Goal: Contribute content

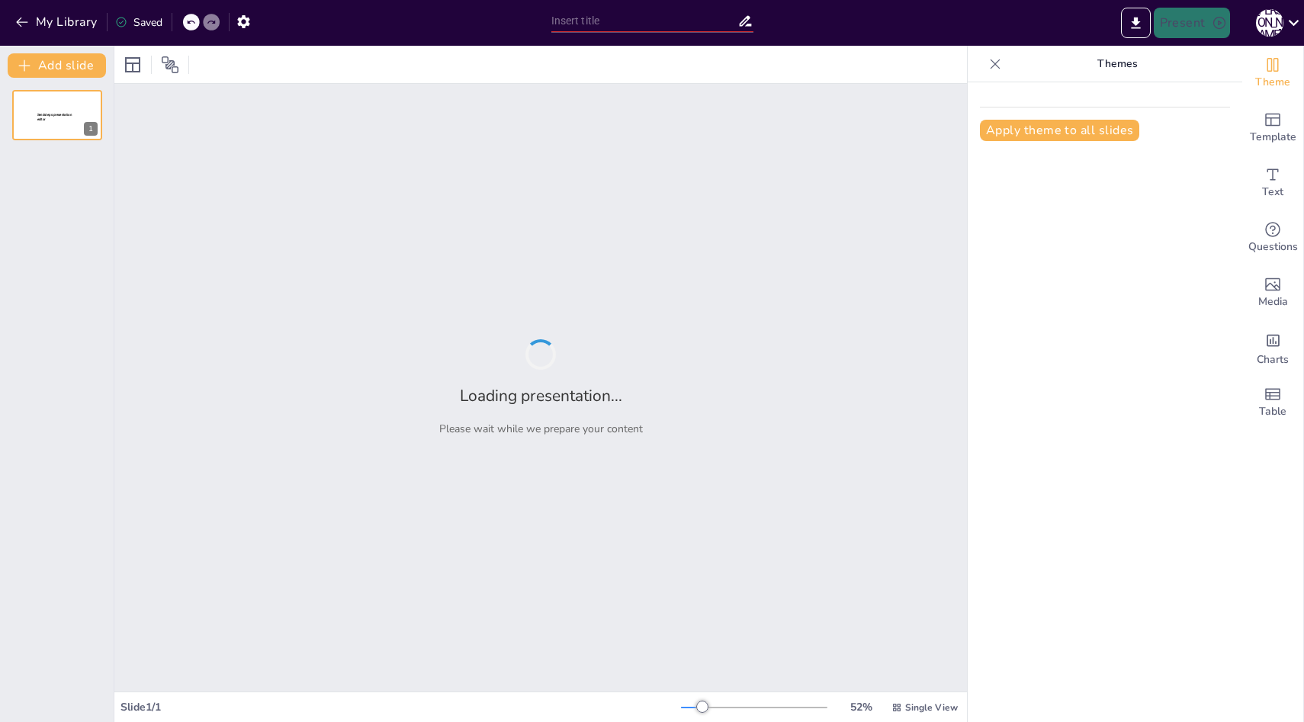
type input "Einführung in den Deutschkurs: Ziele und Inhalte"
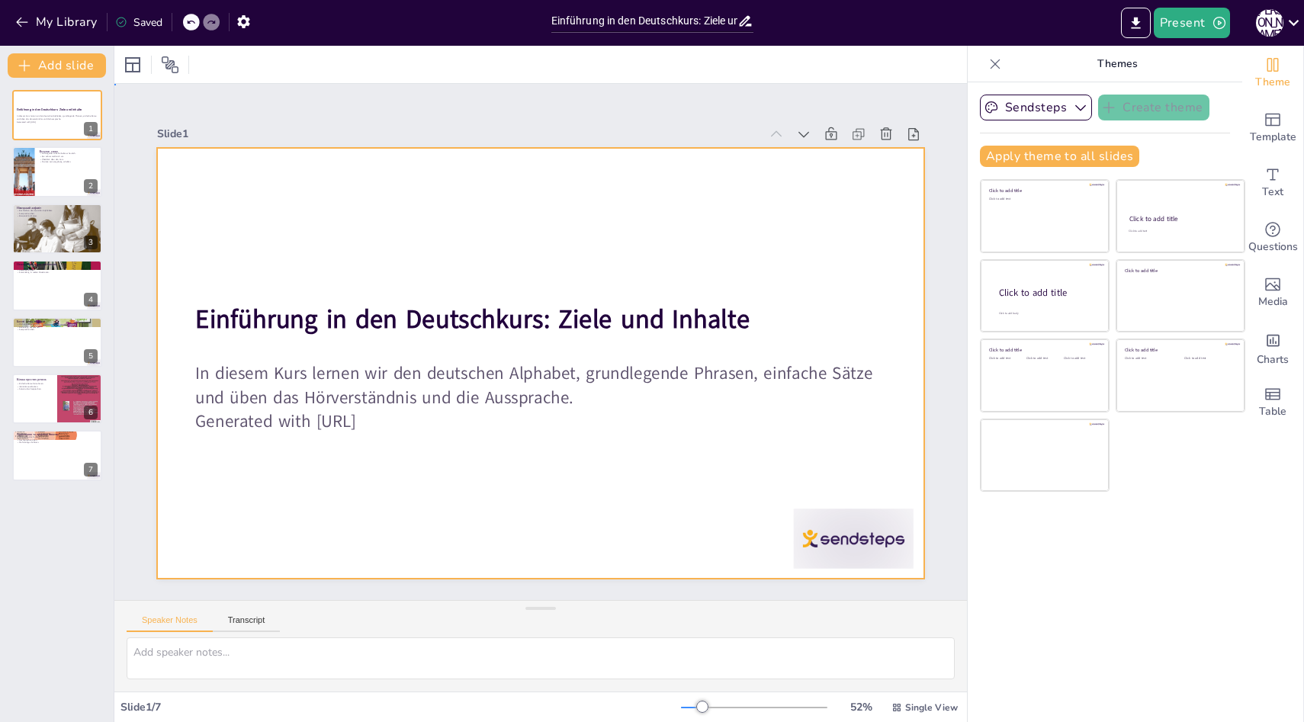
click at [794, 248] on div at bounding box center [536, 362] width 840 height 581
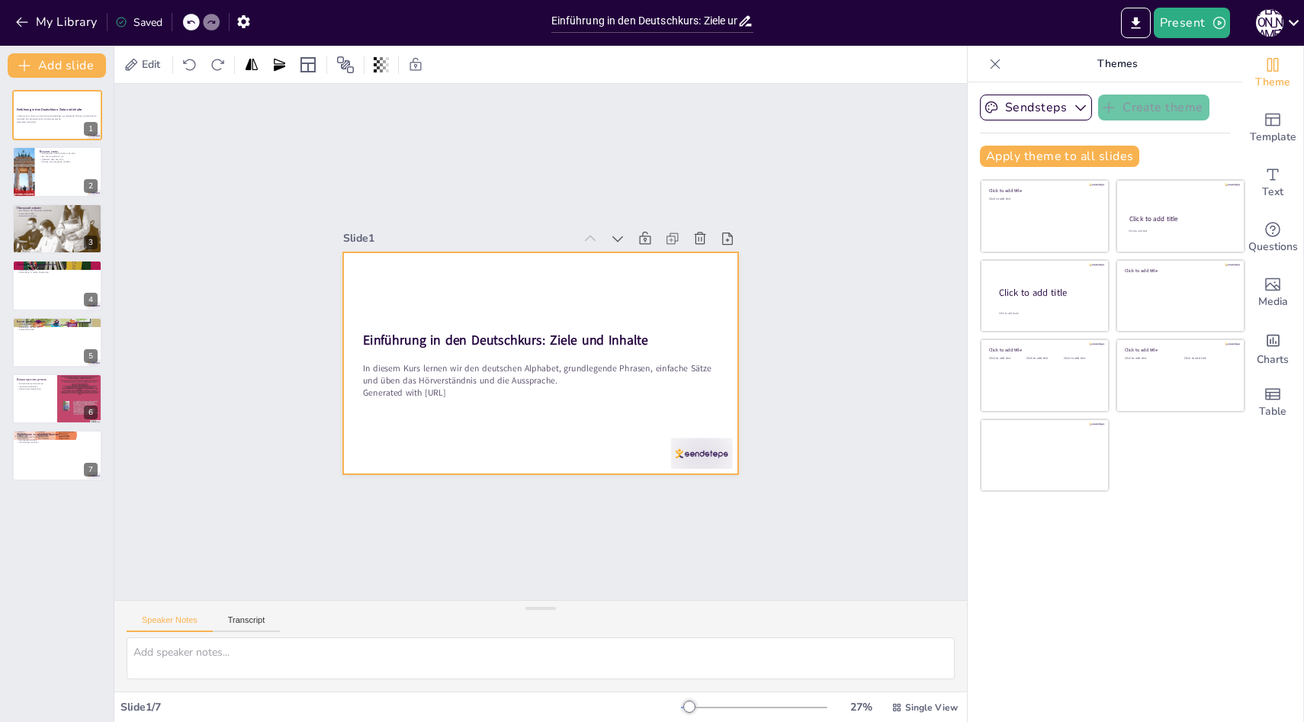
click at [514, 253] on div at bounding box center [531, 362] width 451 height 364
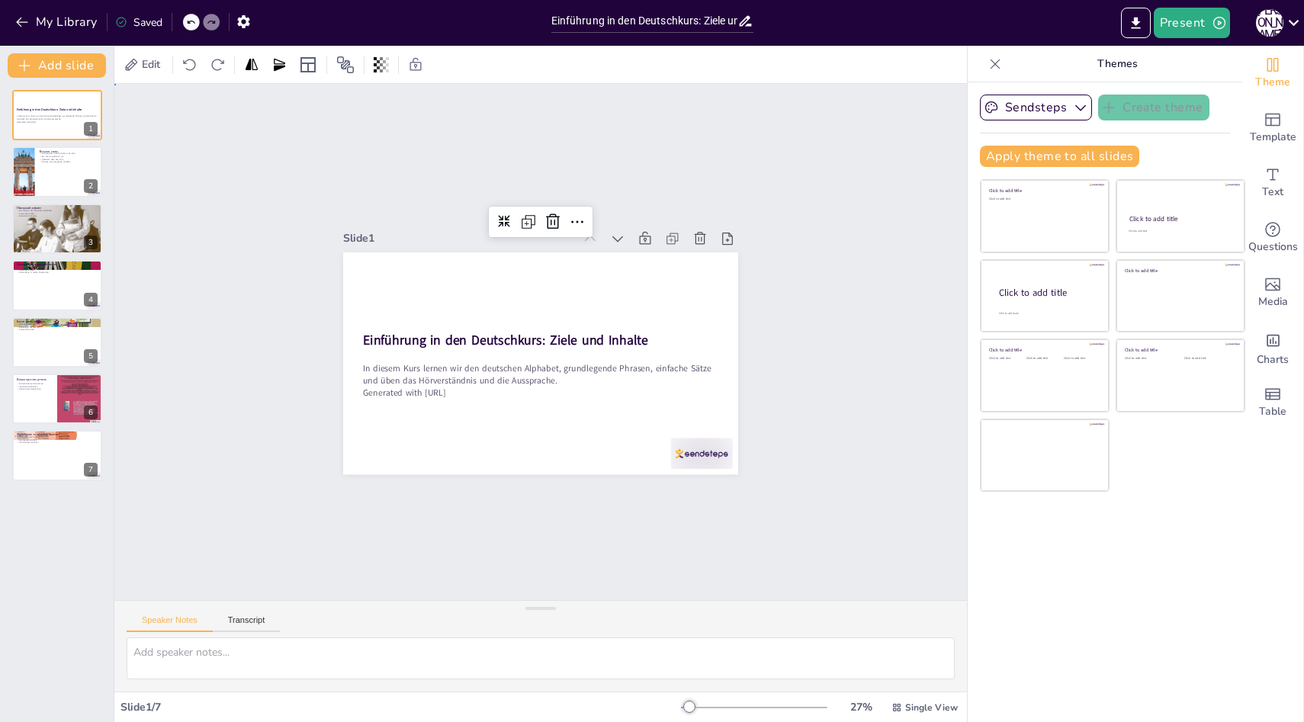
click at [753, 169] on div "Slide 1 Einführung in den Deutschkurs: Ziele und Inhalte In diesem Kurs lernen …" at bounding box center [540, 342] width 941 height 682
click at [51, 142] on div "Einführung in den Deutschkurs: Ziele und Inhalte In diesem Kurs lernen wir den …" at bounding box center [57, 285] width 114 height 391
click at [51, 165] on div at bounding box center [56, 172] width 91 height 52
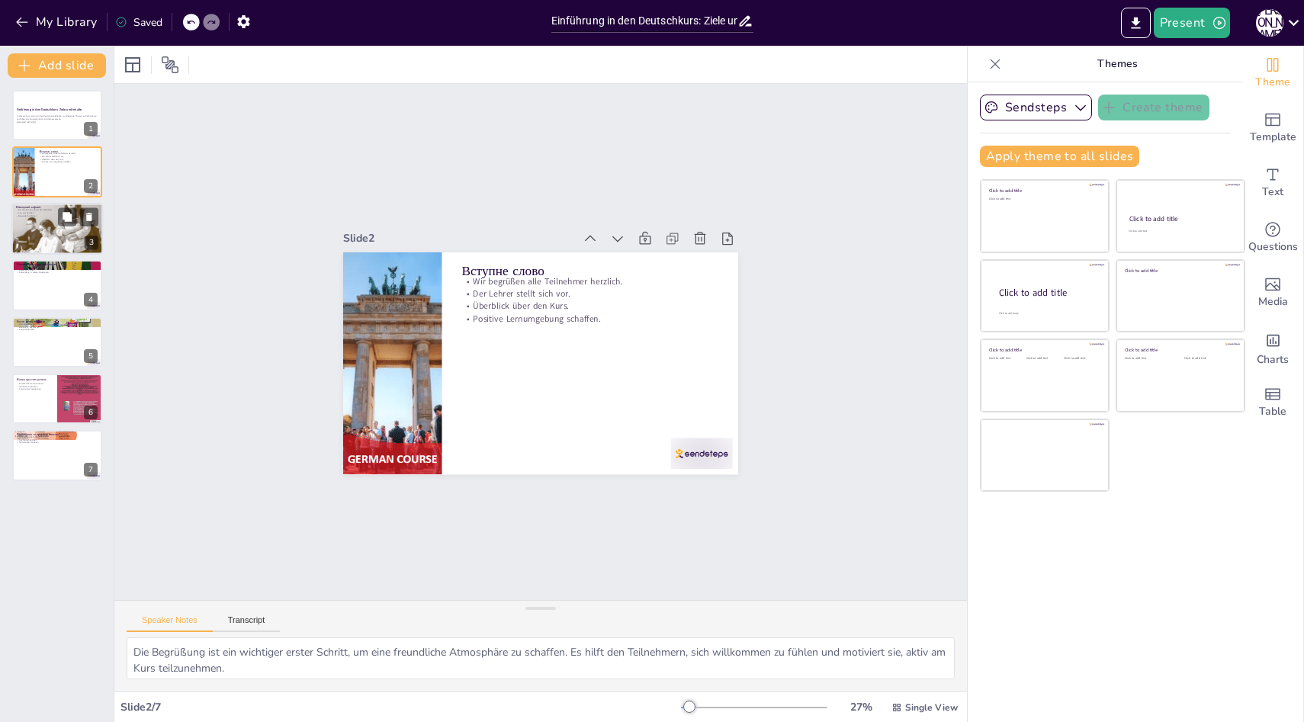
click at [49, 218] on div at bounding box center [57, 229] width 124 height 52
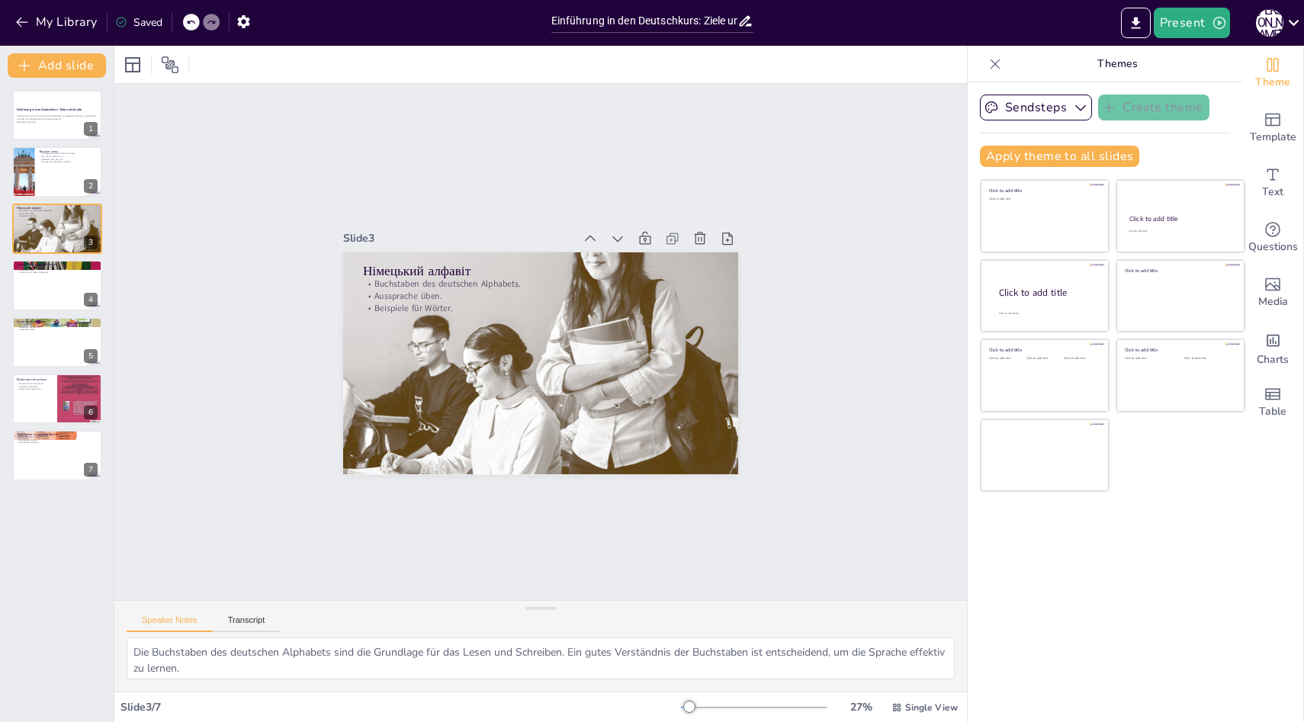
click at [49, 258] on div "Einführung in den Deutschkurs: Ziele und Inhalte In diesem Kurs lernen wir den …" at bounding box center [57, 285] width 114 height 391
click at [86, 112] on button at bounding box center [89, 103] width 18 height 18
type textarea "Das Lernen grundlegender Phrasen ist wichtig, um die Kommunikation zu erleichte…"
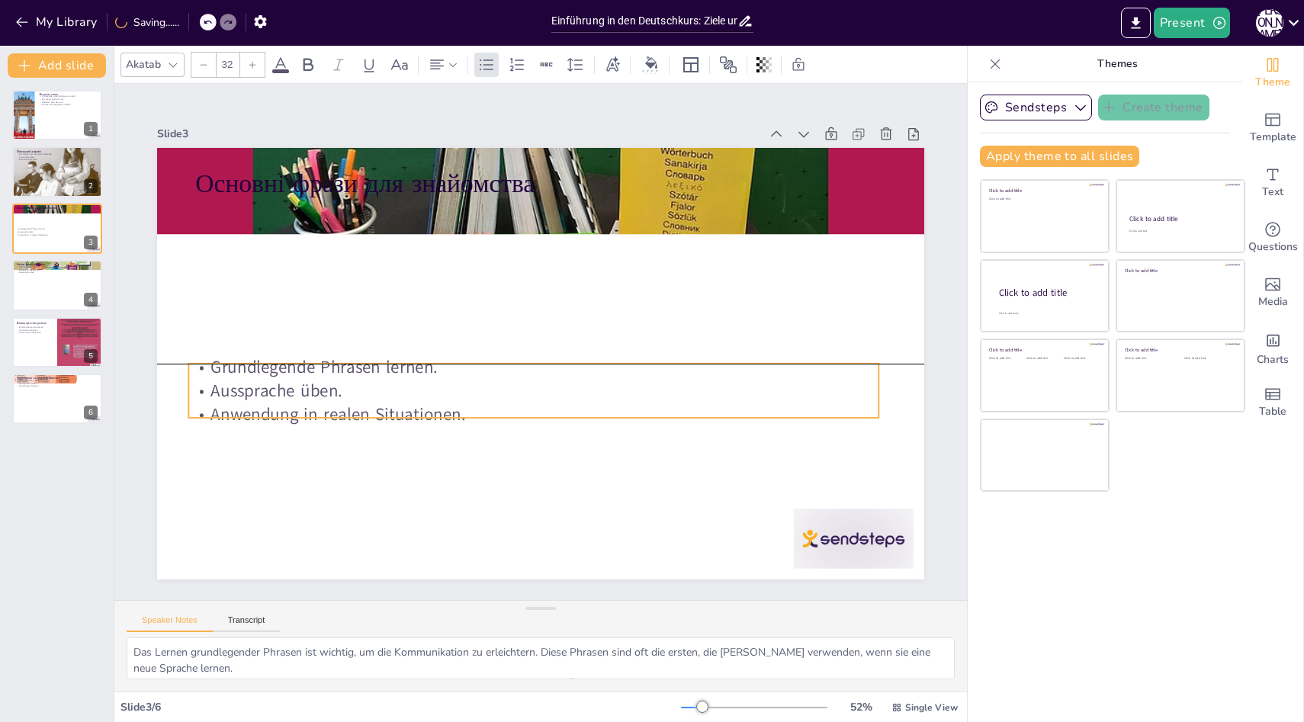
drag, startPoint x: 505, startPoint y: 233, endPoint x: 496, endPoint y: 389, distance: 155.8
click at [496, 389] on p "Aussprache üben." at bounding box center [528, 389] width 689 height 95
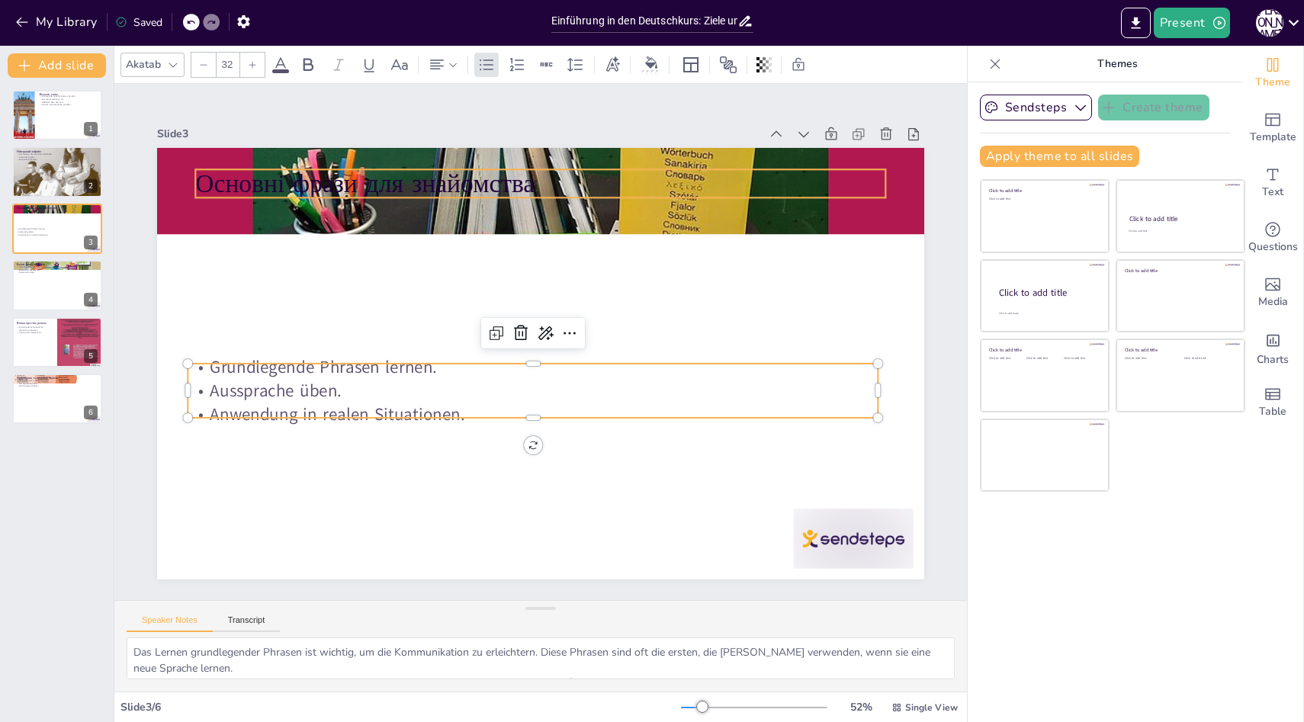
type input "48"
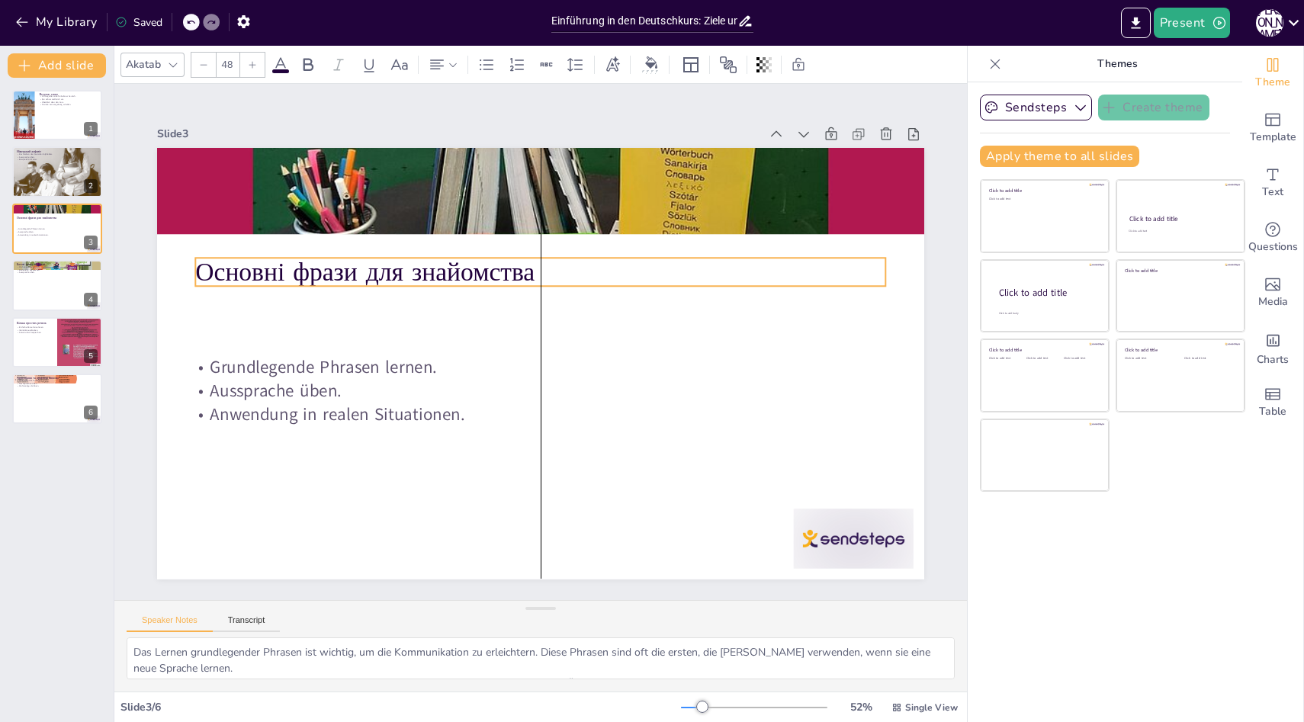
drag, startPoint x: 521, startPoint y: 178, endPoint x: 515, endPoint y: 268, distance: 90.2
click at [515, 268] on p "Основні фрази для знайомства" at bounding box center [548, 272] width 690 height 107
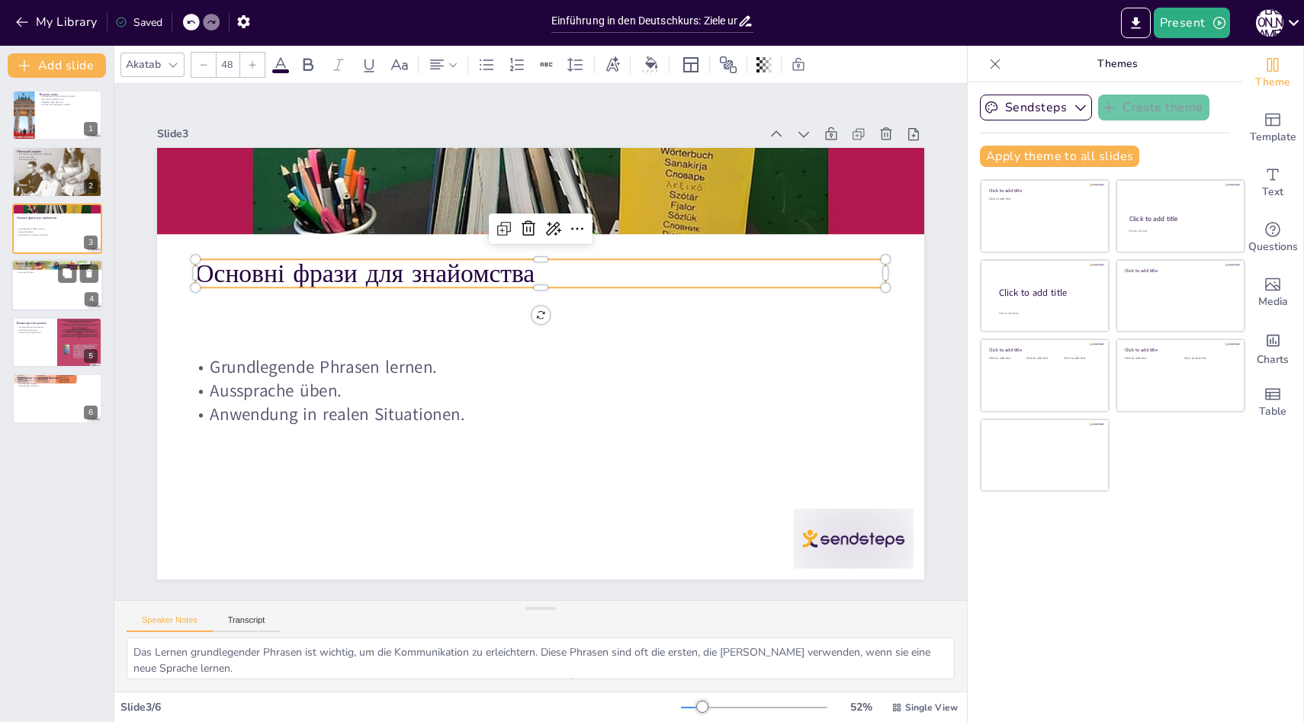
click at [47, 300] on div at bounding box center [56, 285] width 91 height 52
type textarea "Das Lernen wichtiger Wörter ist entscheidend, um grundlegende Gespräche zu führ…"
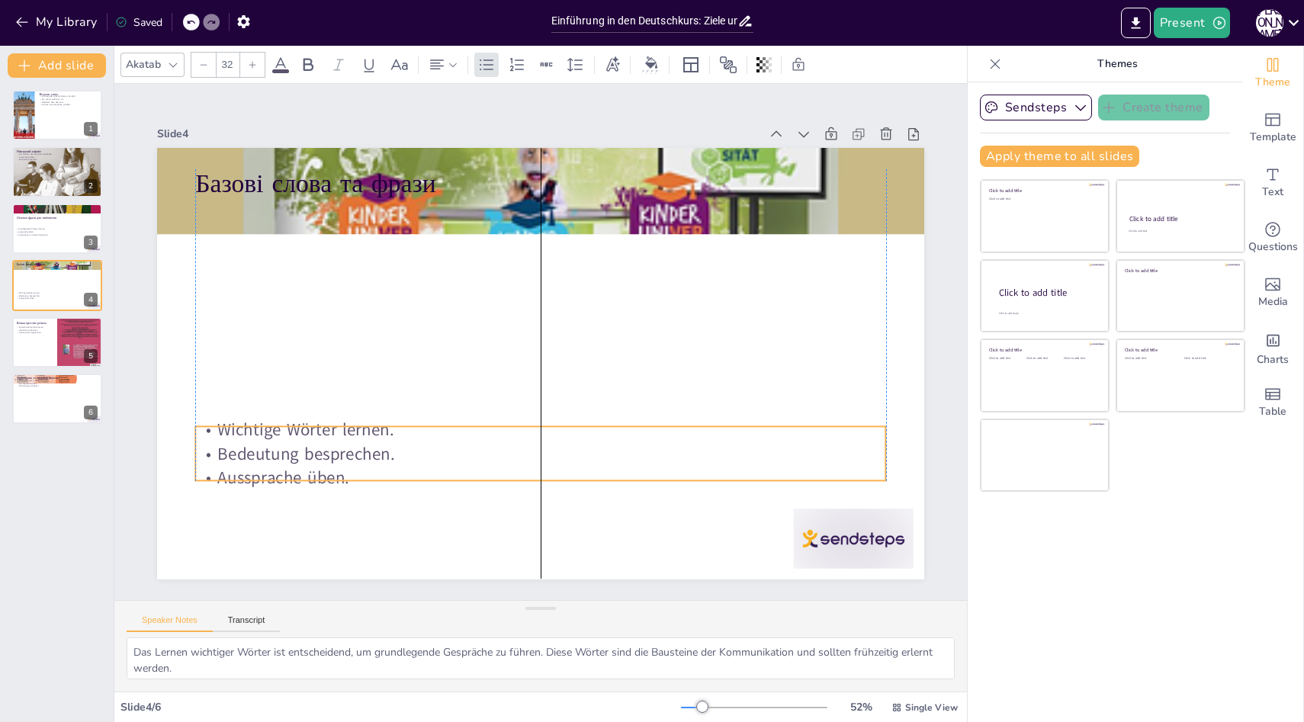
drag, startPoint x: 322, startPoint y: 242, endPoint x: 319, endPoint y: 464, distance: 221.9
click at [319, 464] on p "Bedeutung besprechen." at bounding box center [528, 453] width 689 height 96
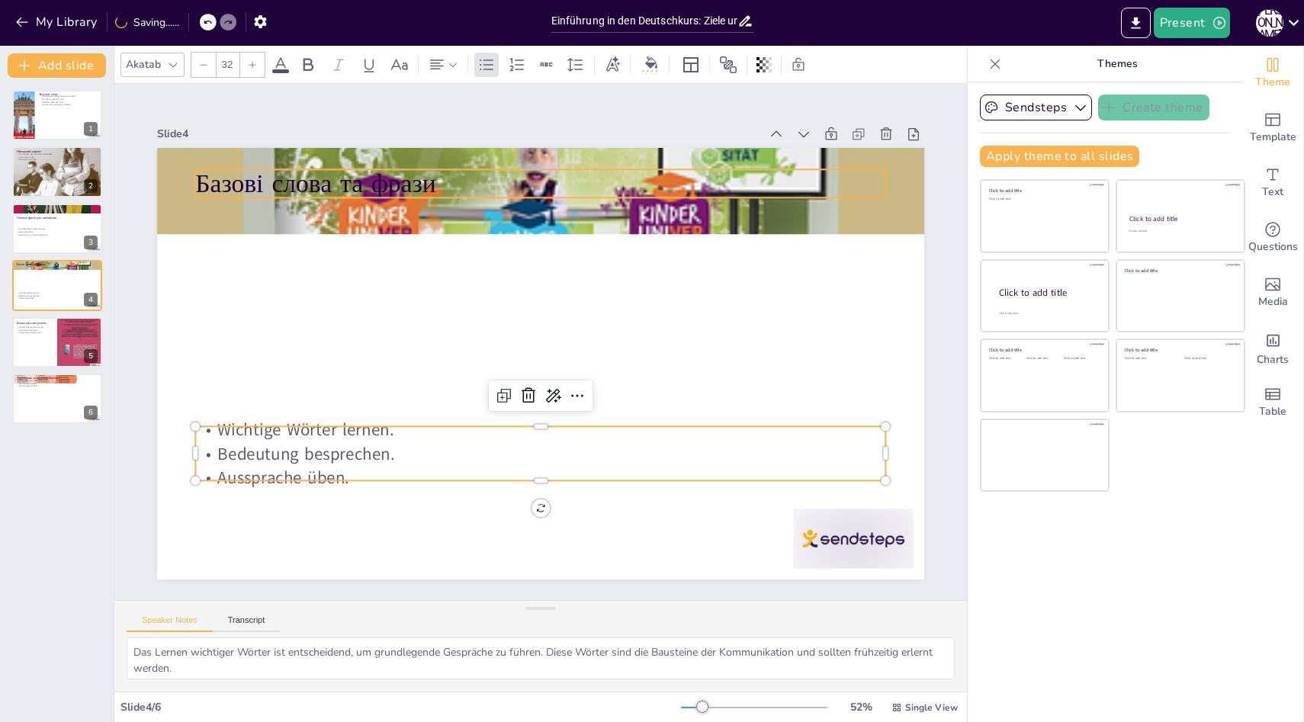
type input "48"
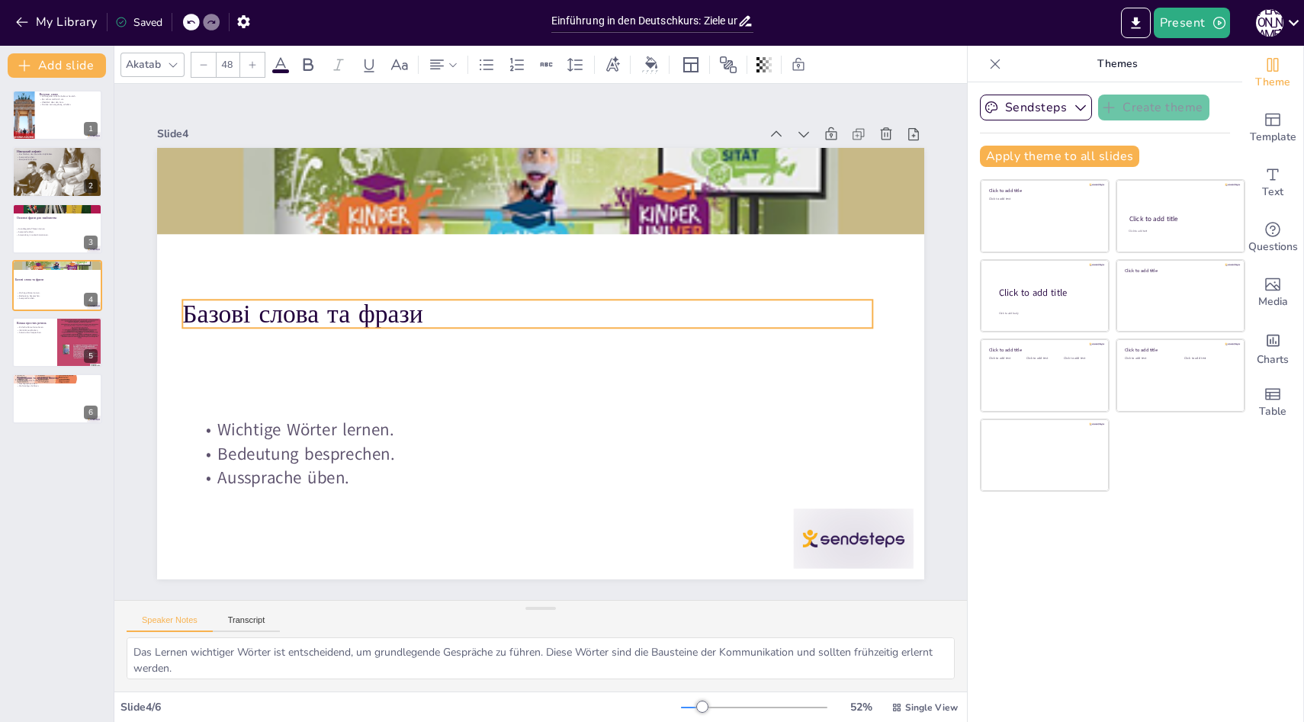
drag, startPoint x: 352, startPoint y: 191, endPoint x: 337, endPoint y: 319, distance: 128.2
click at [337, 320] on p "Базові слова та фрази" at bounding box center [530, 312] width 690 height 108
click at [50, 340] on div at bounding box center [56, 342] width 91 height 52
type textarea "Das Formulieren einfacher Sätze ist ein wichtiger Schritt beim Sprachenlernen. …"
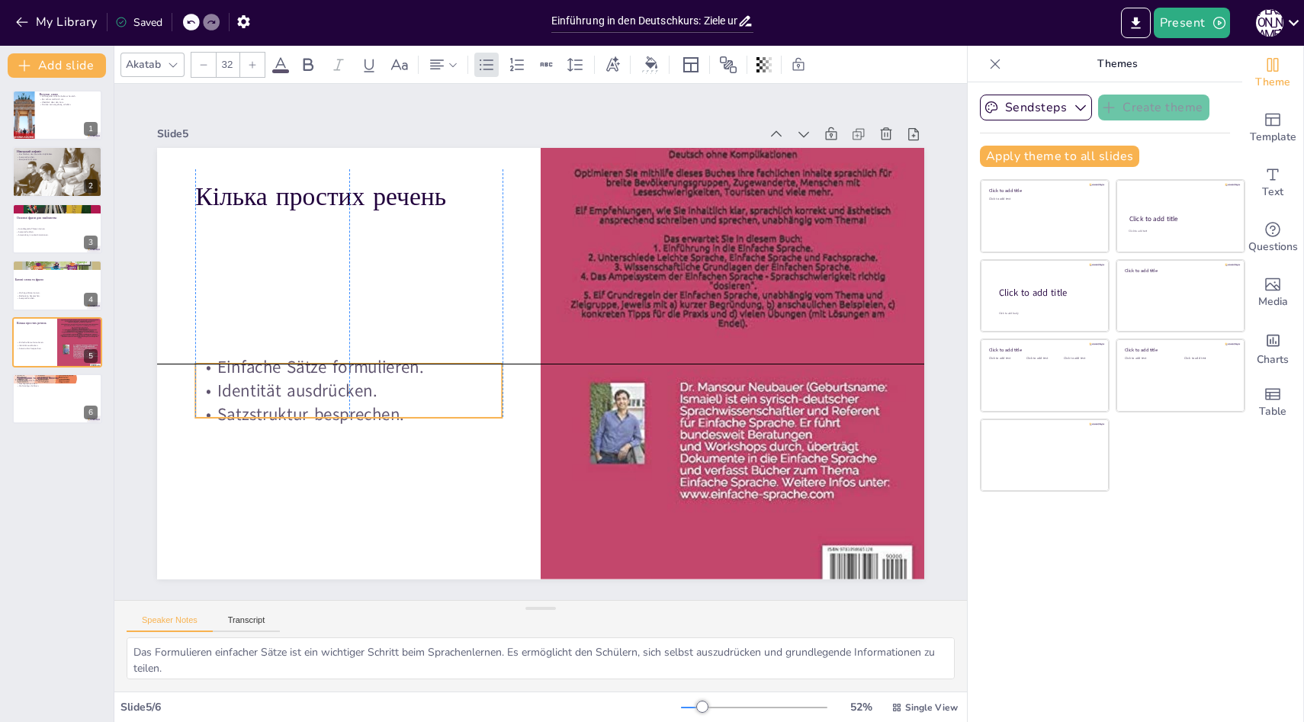
drag, startPoint x: 316, startPoint y: 251, endPoint x: 311, endPoint y: 377, distance: 125.9
click at [312, 380] on p "Identität ausdrücken." at bounding box center [343, 349] width 305 height 87
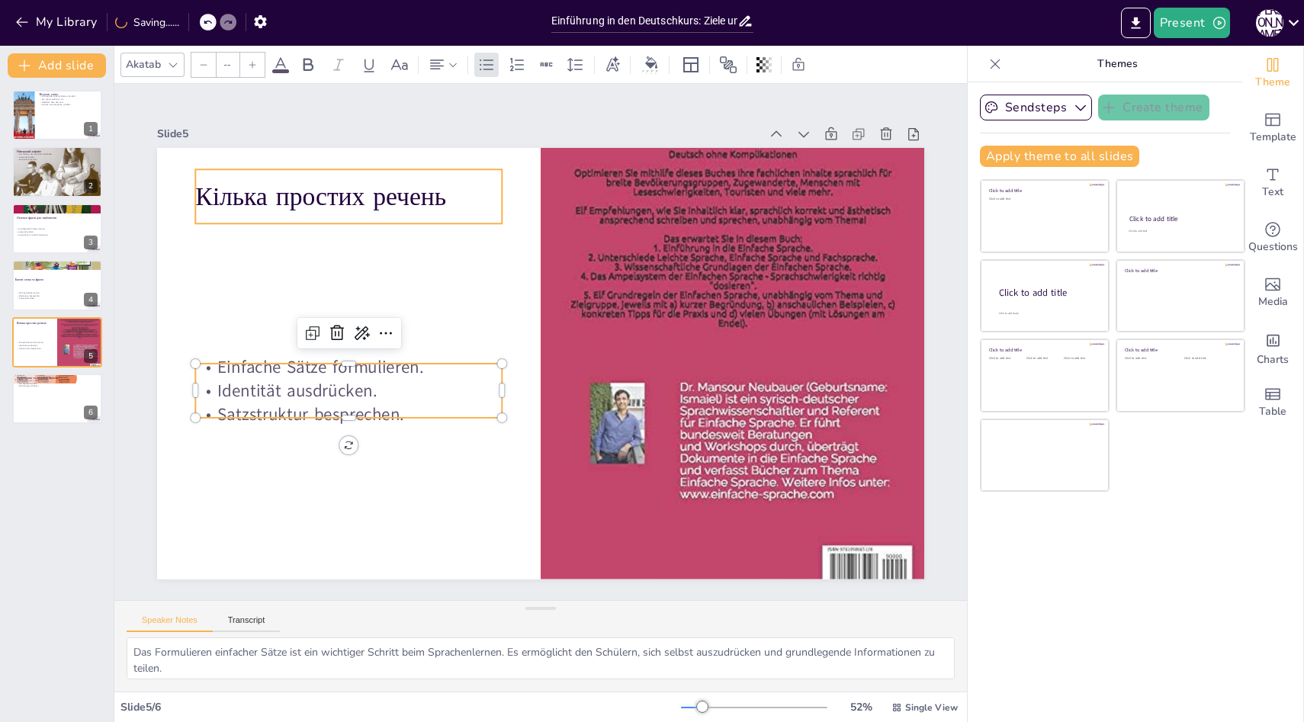
type input "48"
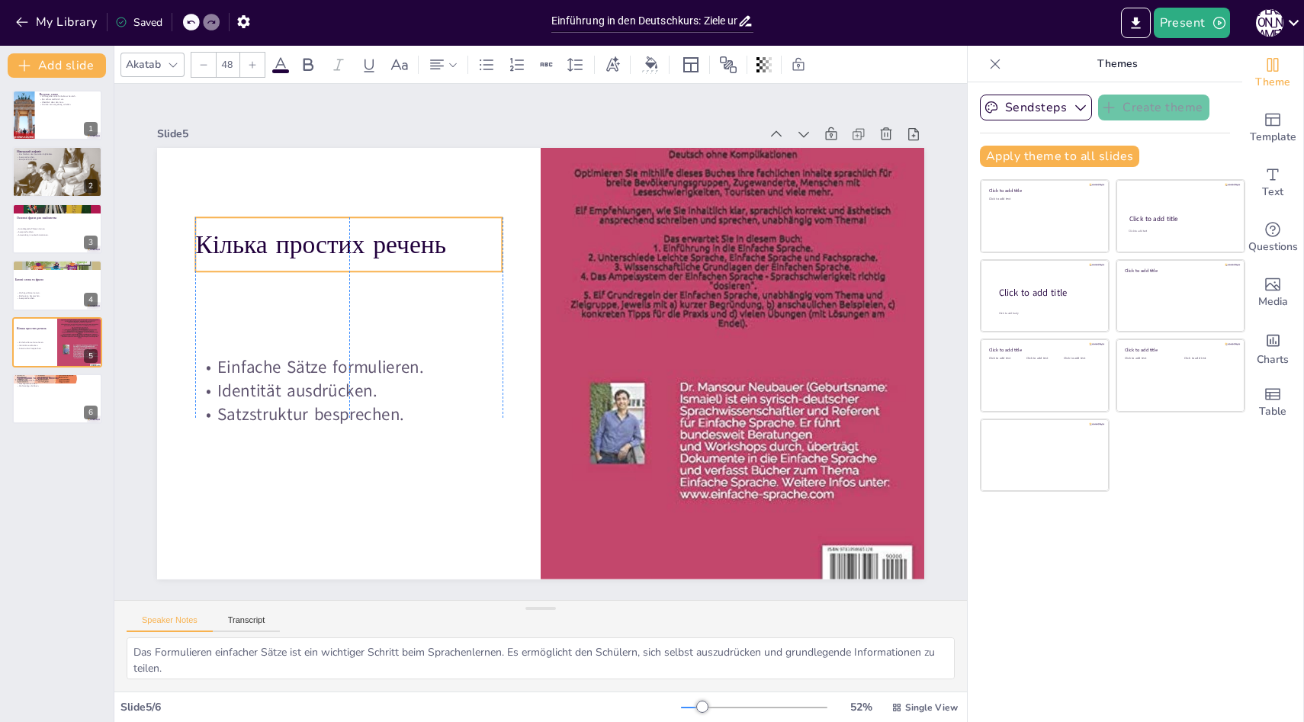
drag, startPoint x: 360, startPoint y: 207, endPoint x: 356, endPoint y: 255, distance: 48.2
click at [356, 255] on p "Кілька простих речень" at bounding box center [360, 225] width 309 height 68
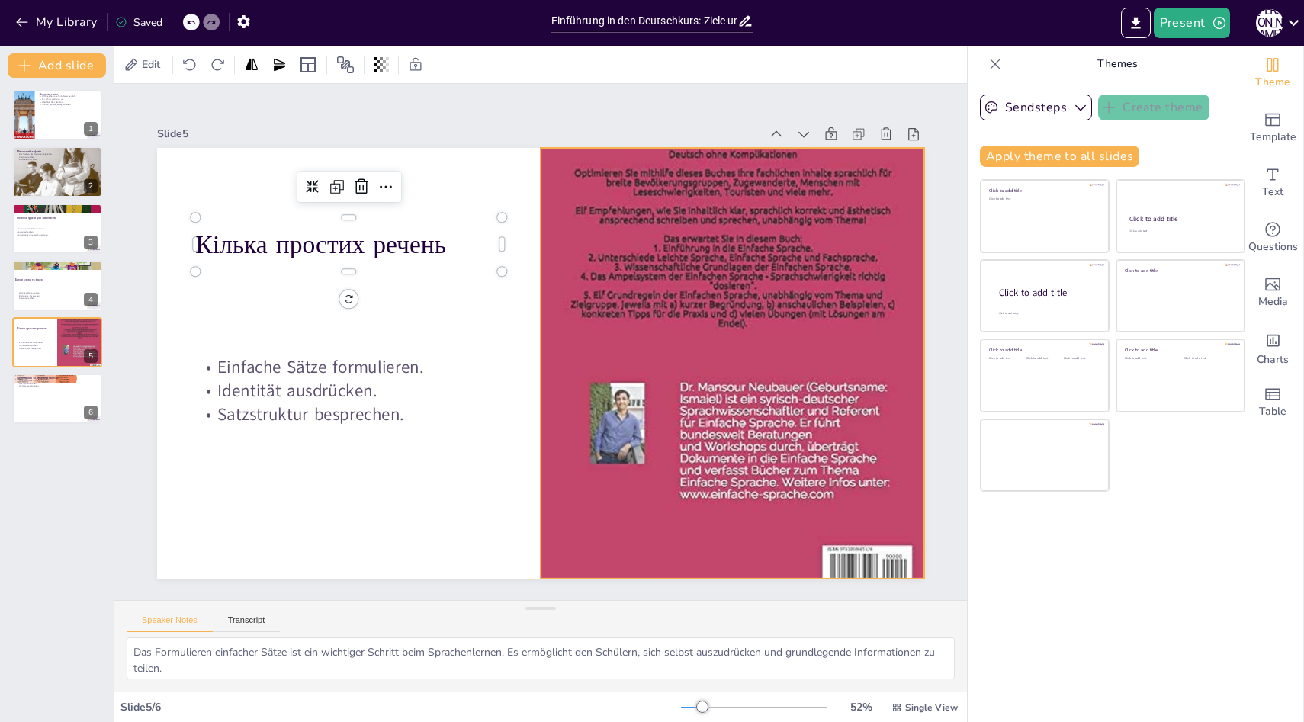
click at [573, 257] on div at bounding box center [728, 383] width 433 height 533
click at [13, 284] on div at bounding box center [56, 285] width 91 height 52
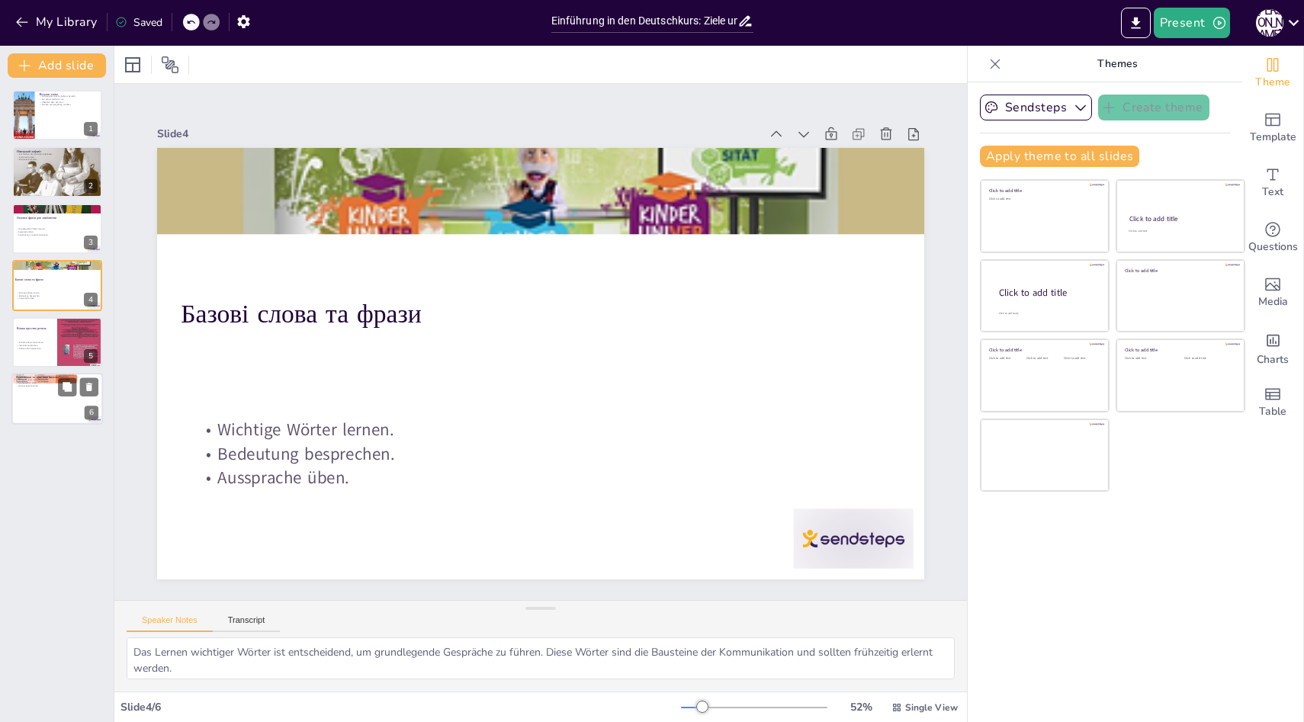
click at [49, 395] on div at bounding box center [56, 399] width 91 height 52
type textarea "Das Fördern des Hörverständnisses ist entscheidend für das Sprachenlernen. Es h…"
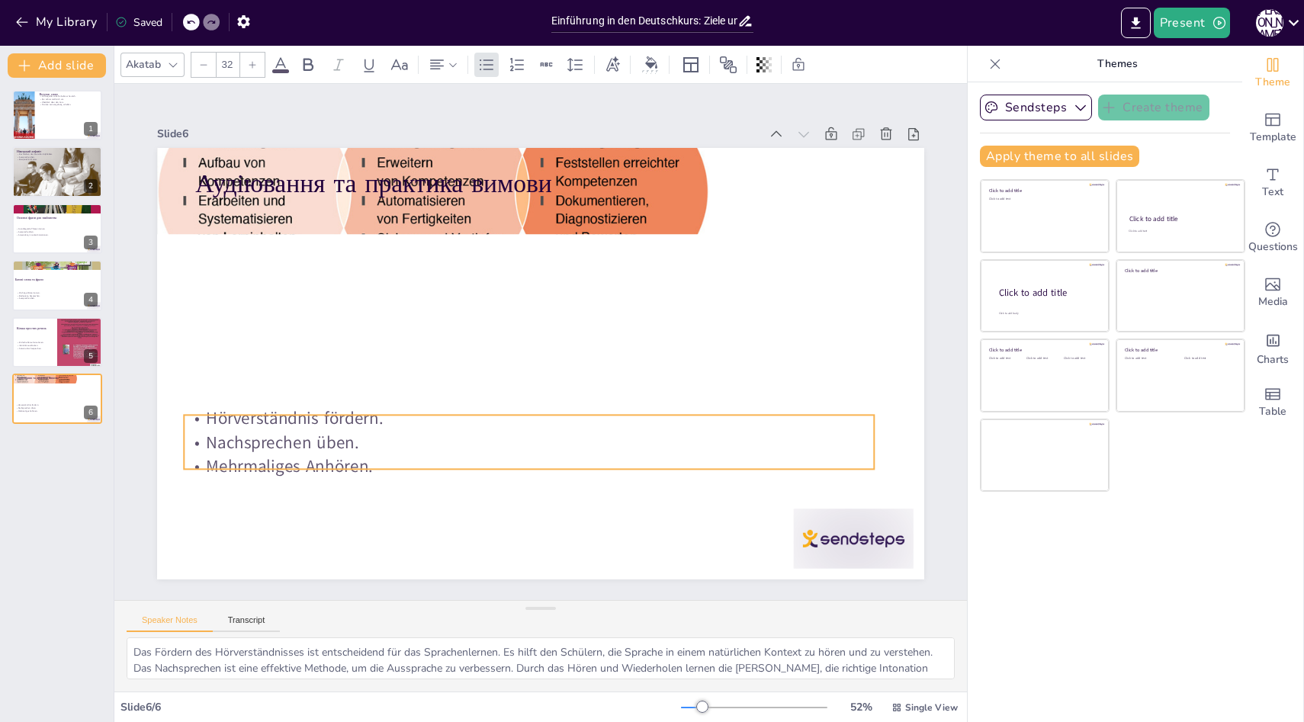
drag, startPoint x: 361, startPoint y: 221, endPoint x: 349, endPoint y: 428, distance: 207.7
click at [349, 428] on p "Nachsprechen üben." at bounding box center [519, 441] width 689 height 96
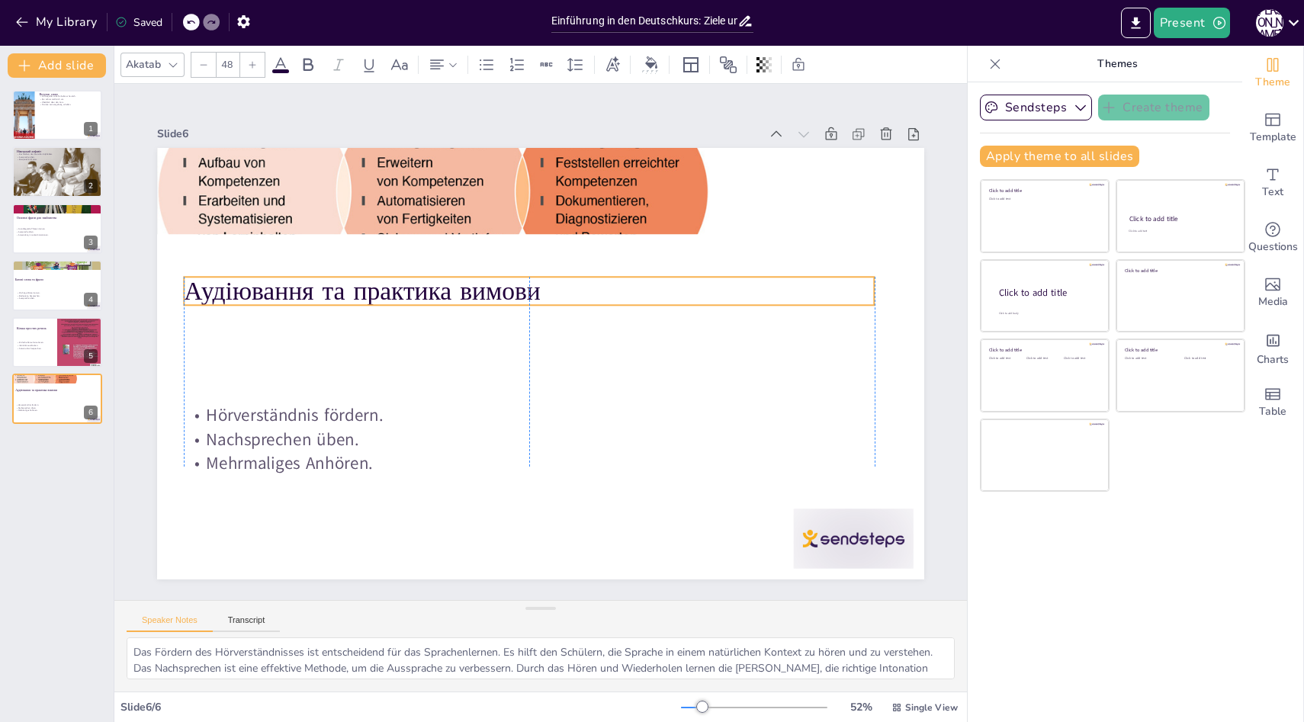
drag, startPoint x: 374, startPoint y: 200, endPoint x: 363, endPoint y: 300, distance: 100.4
click at [364, 300] on p "Аудіювання та практика вимови" at bounding box center [534, 289] width 690 height 107
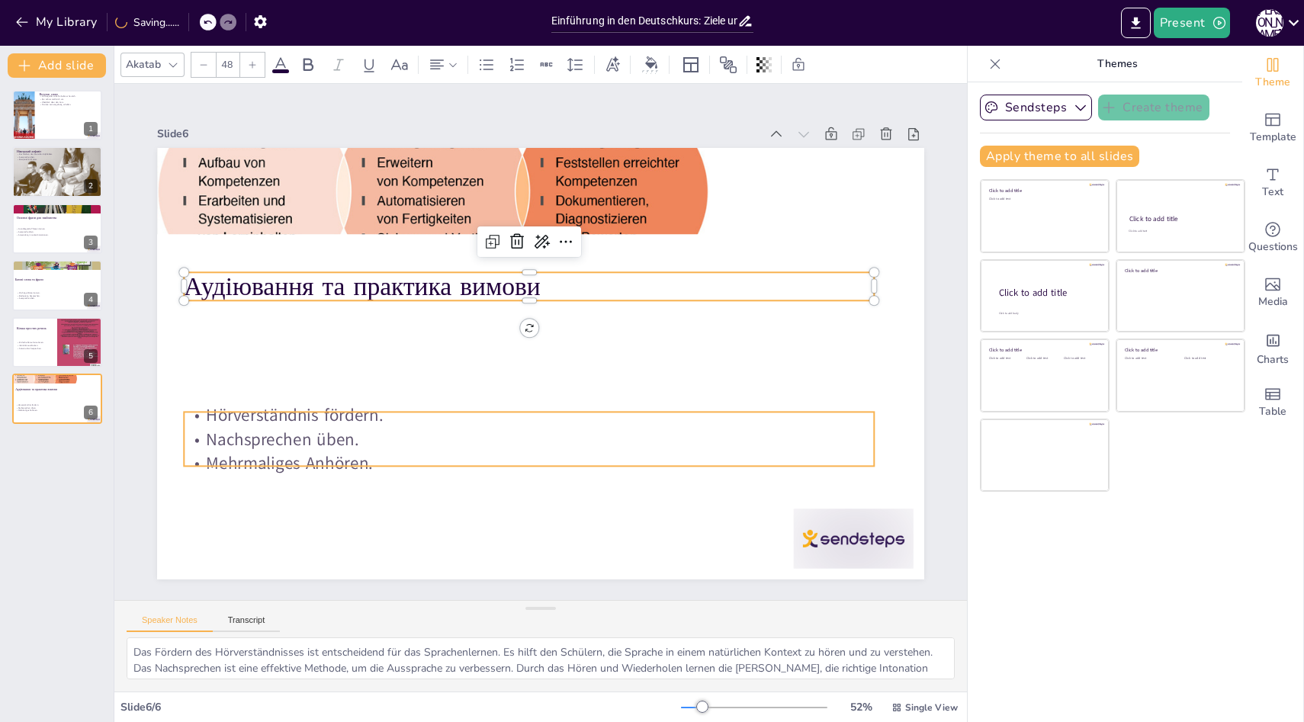
type input "32"
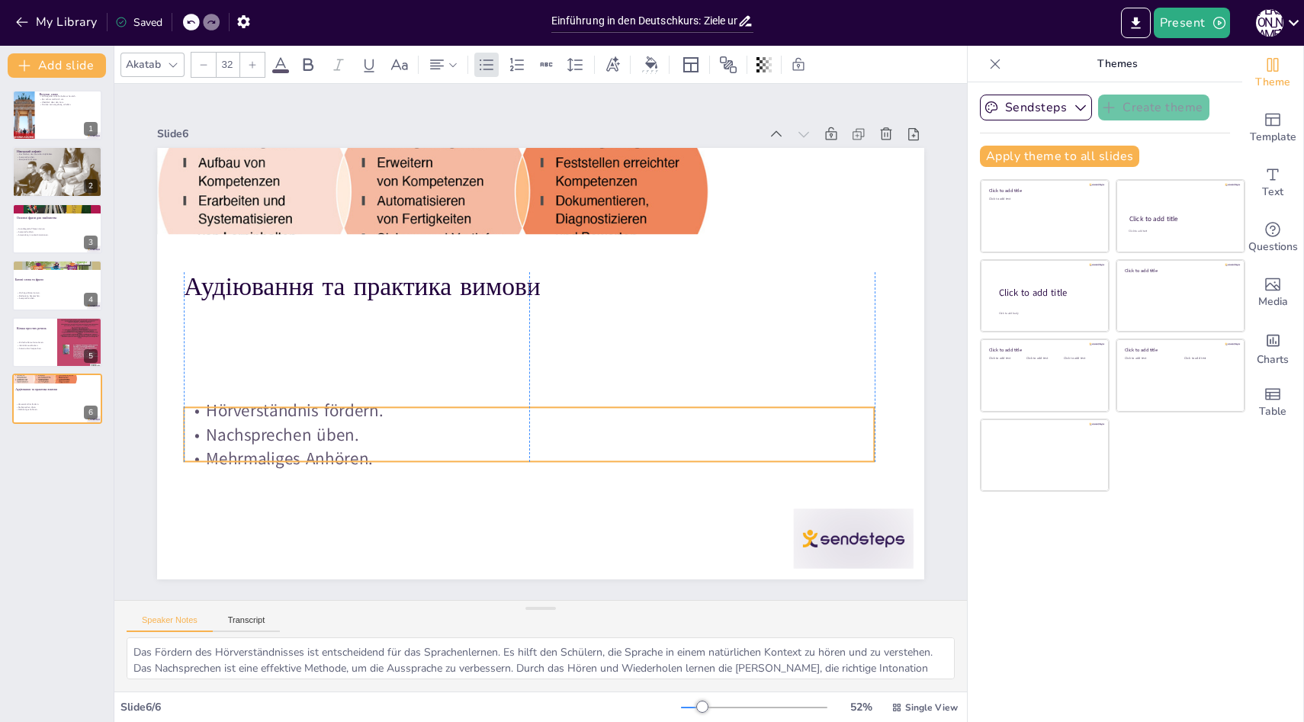
click at [352, 417] on p "Hörverständnis fördern." at bounding box center [522, 409] width 689 height 96
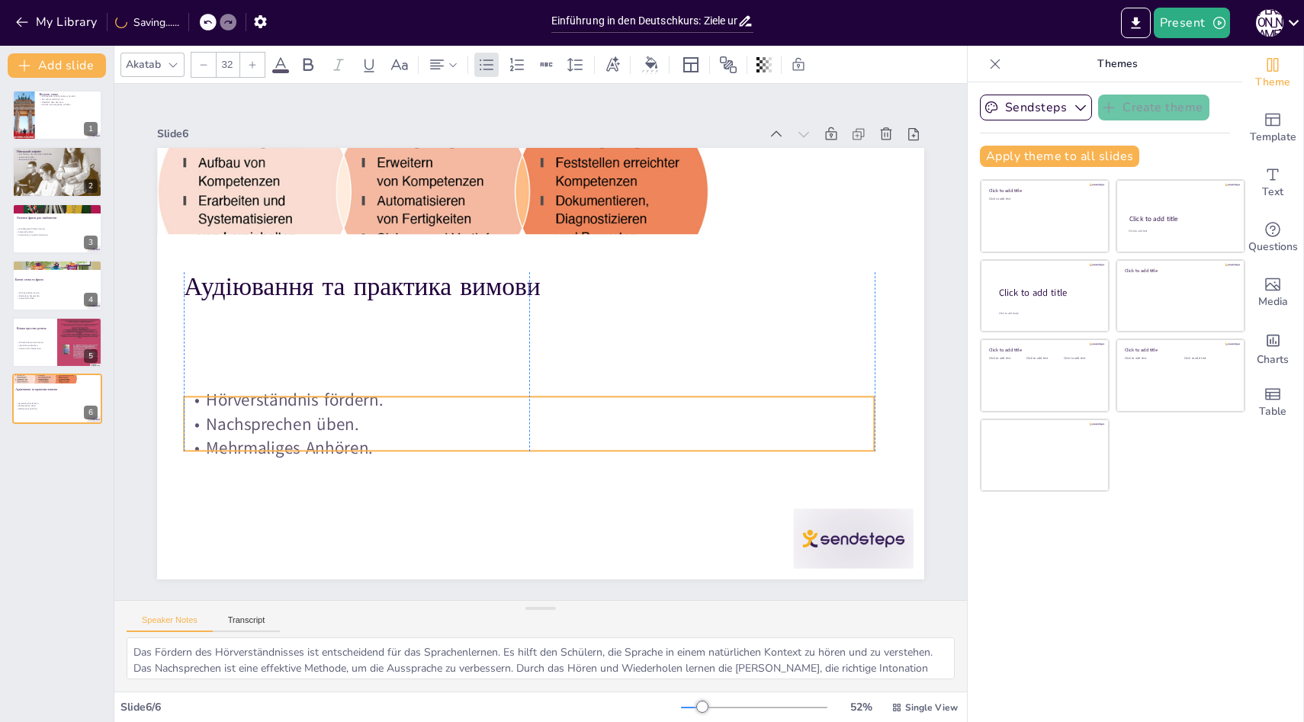
drag, startPoint x: 352, startPoint y: 420, endPoint x: 353, endPoint y: 411, distance: 9.2
click at [353, 411] on div "Hörverständnis fördern. Nachsprechen üben. Mehrmaliges Anhören." at bounding box center [521, 422] width 694 height 143
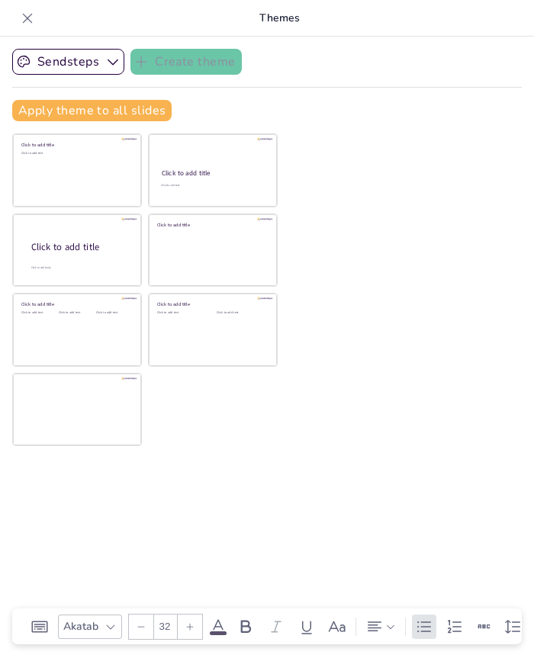
click at [307, 80] on div "Sendsteps Create theme Apply theme to all slides Click to add title Click to ad…" at bounding box center [266, 91] width 509 height 85
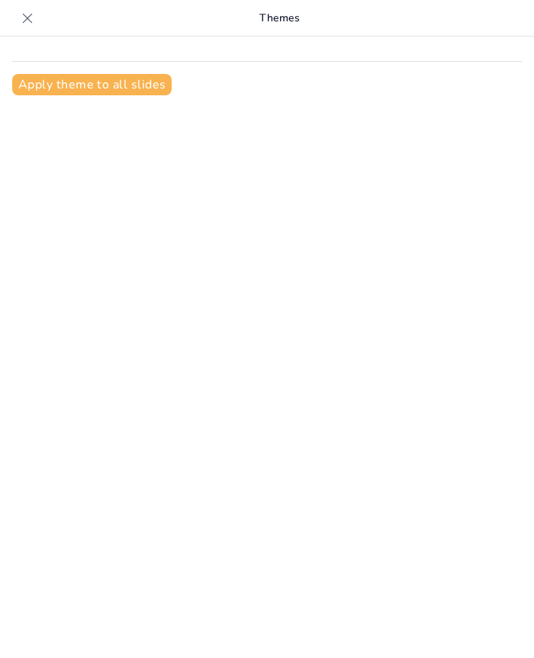
type input "Einführung in den Deutschkurs: Ziele und Inhalte"
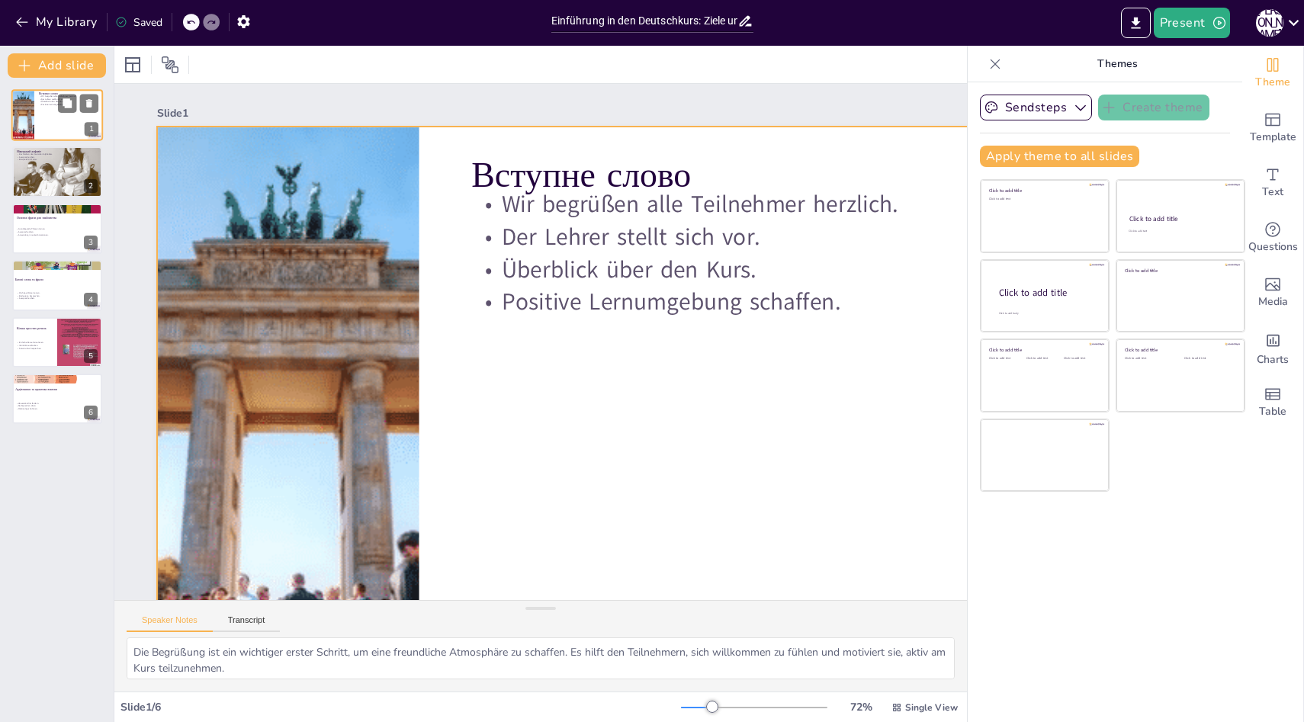
click at [45, 129] on div at bounding box center [56, 115] width 91 height 52
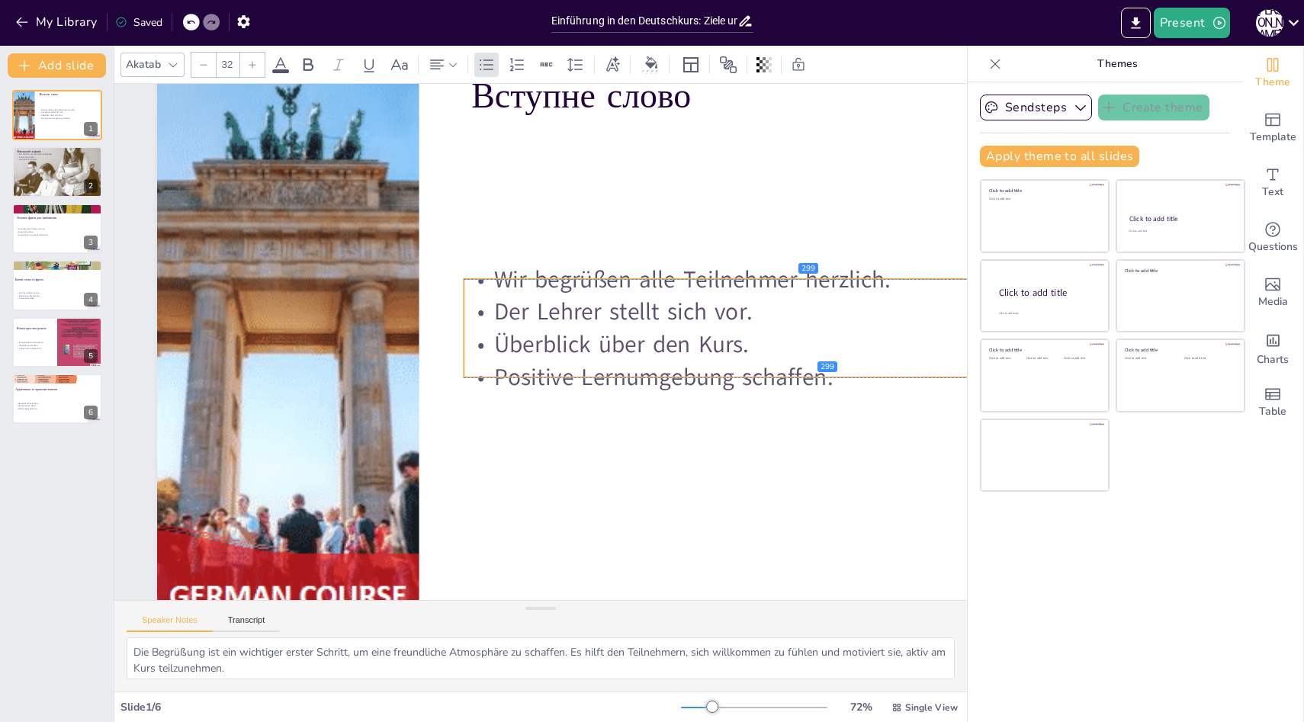
drag, startPoint x: 535, startPoint y: 167, endPoint x: 527, endPoint y: 320, distance: 153.5
click at [527, 321] on p "Der Lehrer stellt sich vor." at bounding box center [804, 311] width 681 height 33
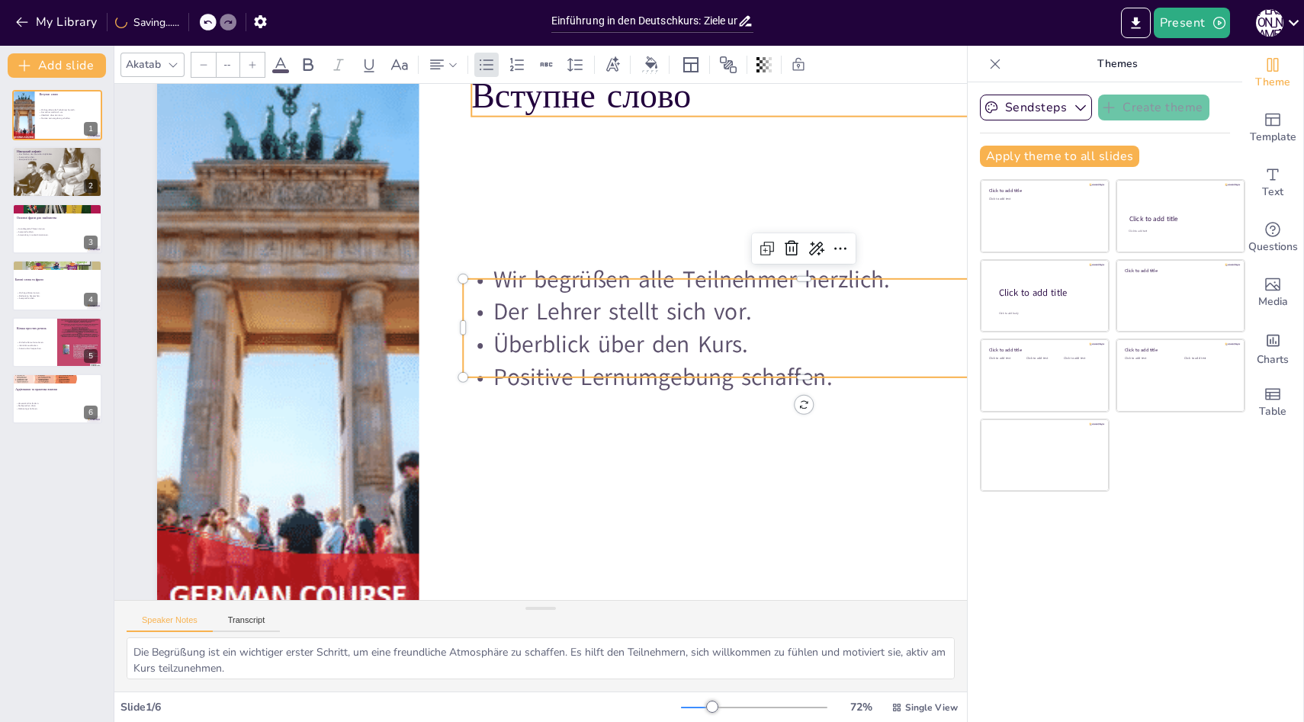
type input "48"
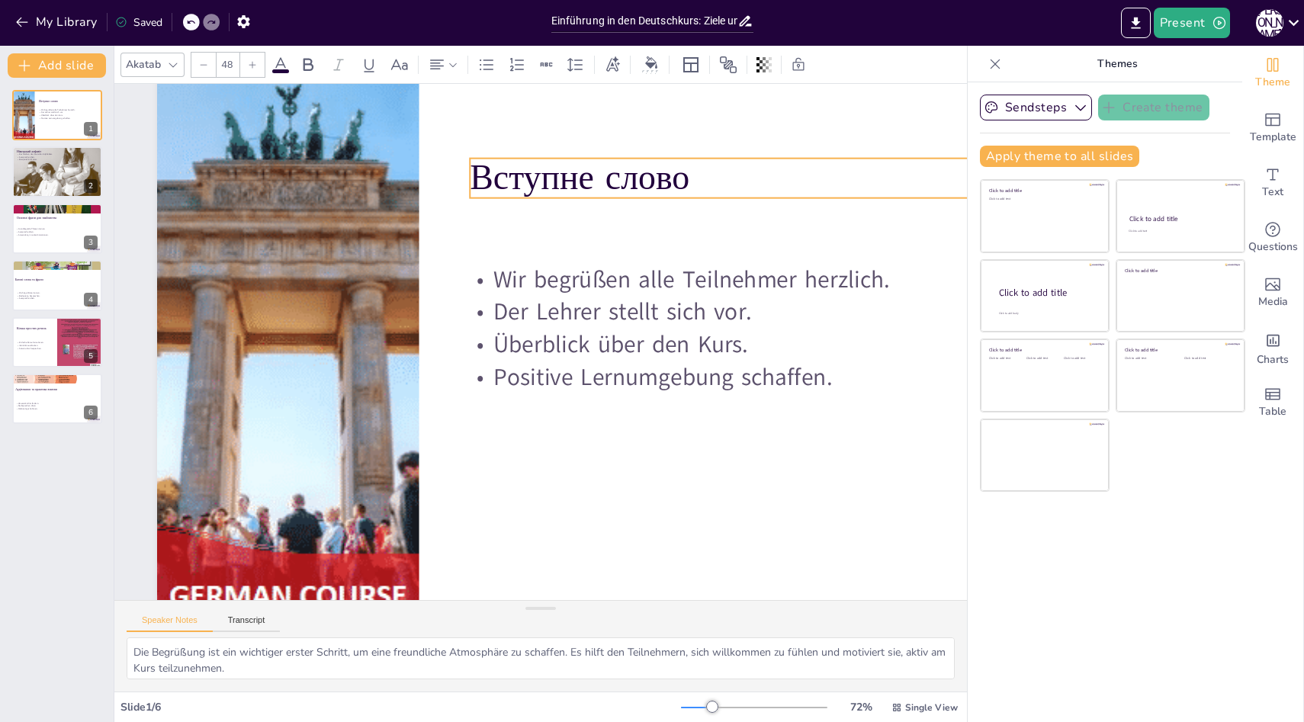
drag, startPoint x: 566, startPoint y: 111, endPoint x: 563, endPoint y: 191, distance: 79.3
click at [533, 191] on p "Вступне слово" at bounding box center [810, 177] width 681 height 49
click at [43, 159] on p "Beispiele für Wörter." at bounding box center [57, 159] width 82 height 3
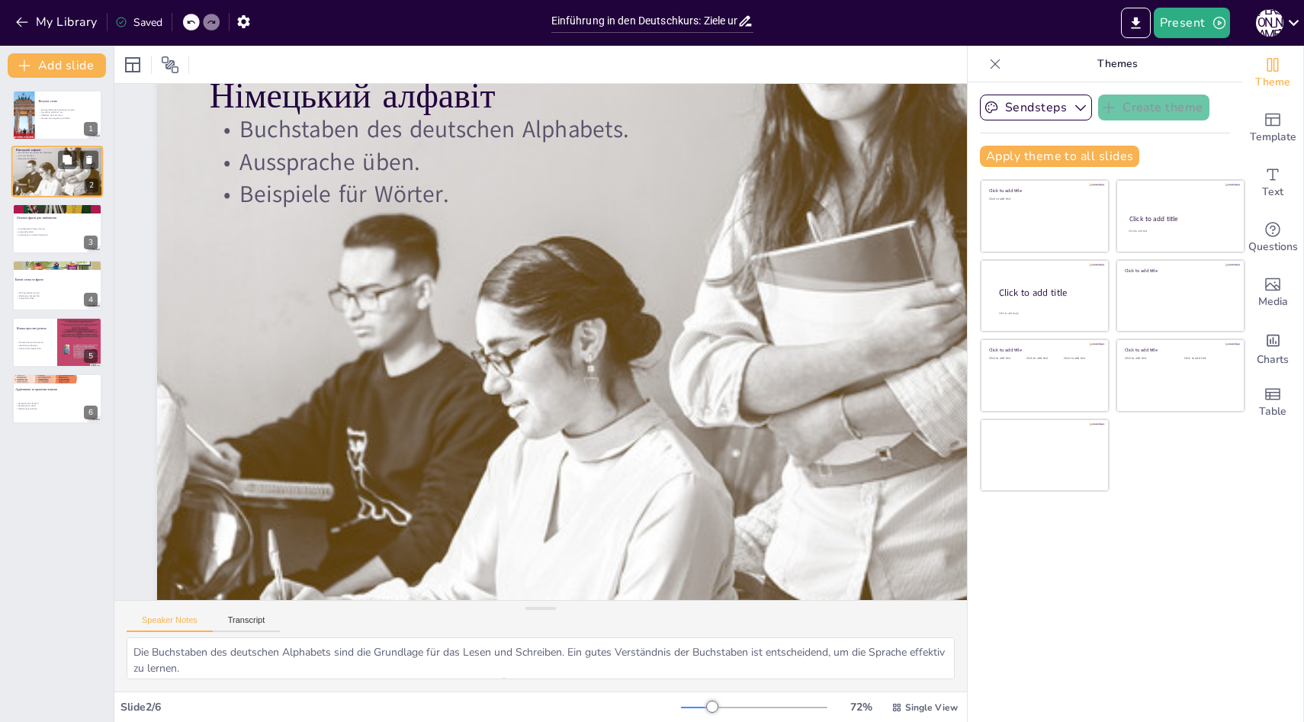
scroll to position [0, 0]
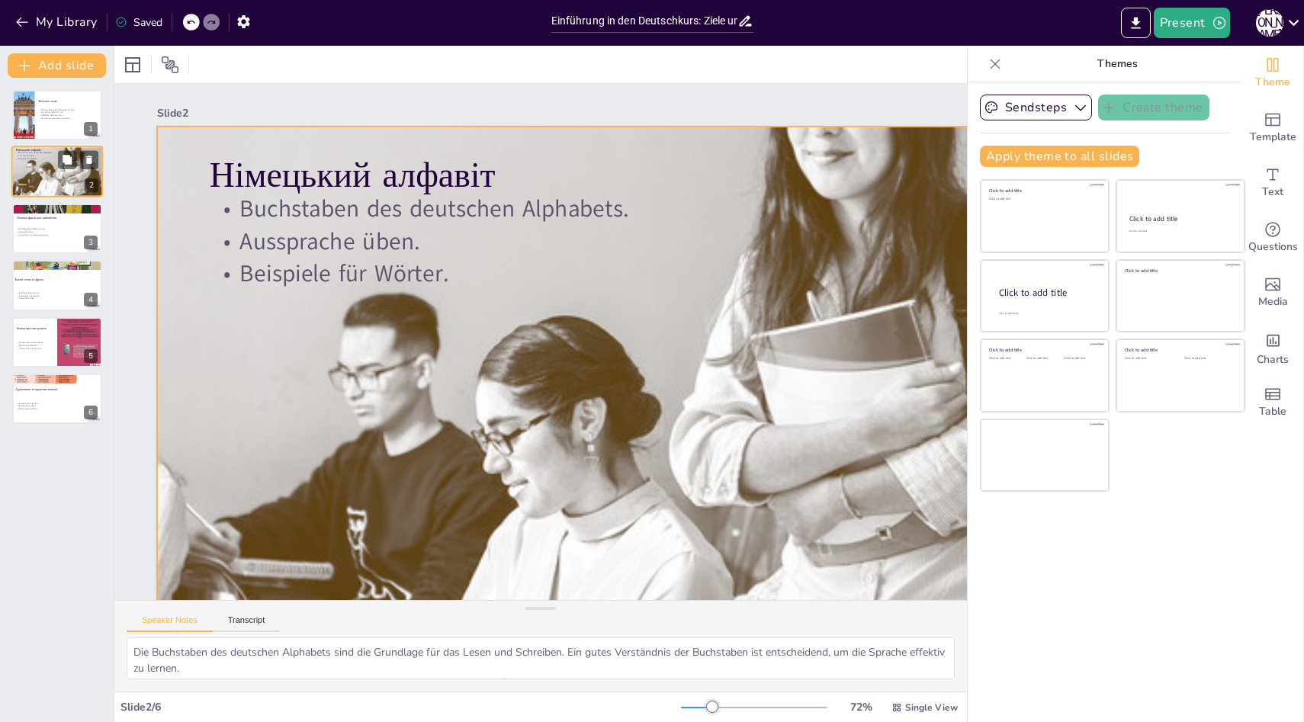
click at [42, 187] on div at bounding box center [57, 172] width 124 height 52
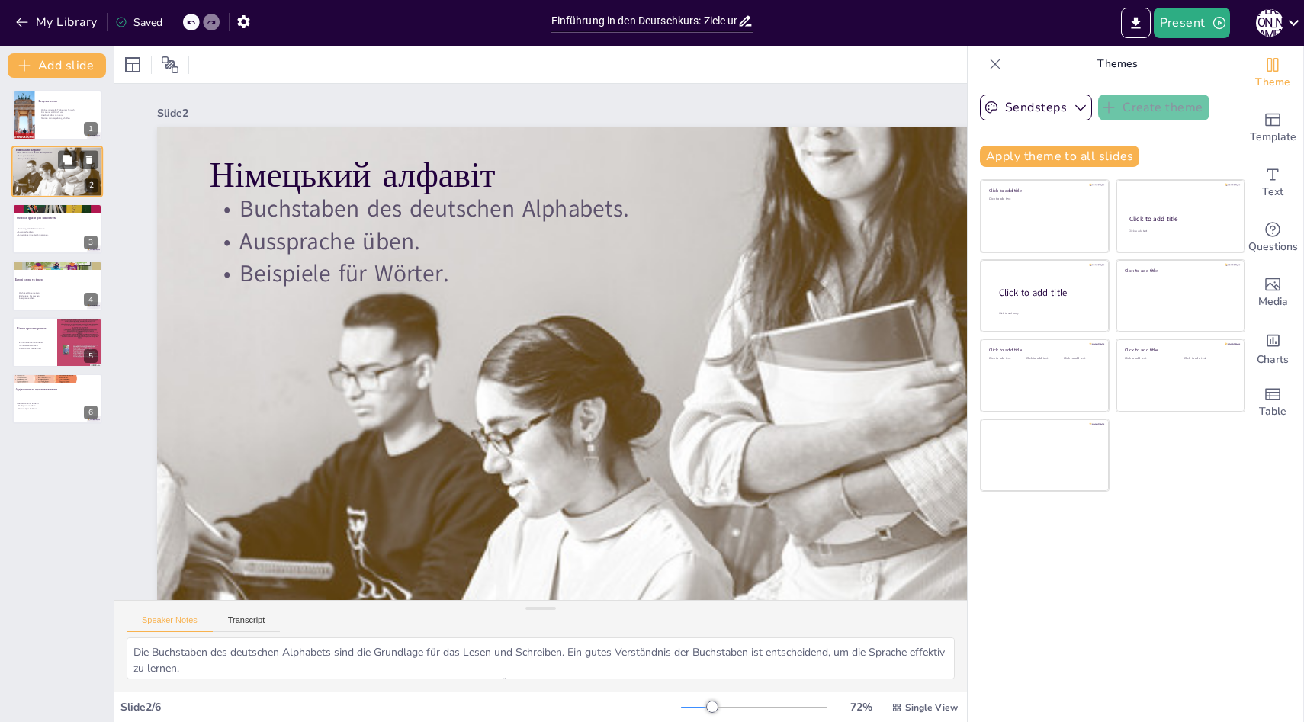
scroll to position [79, 0]
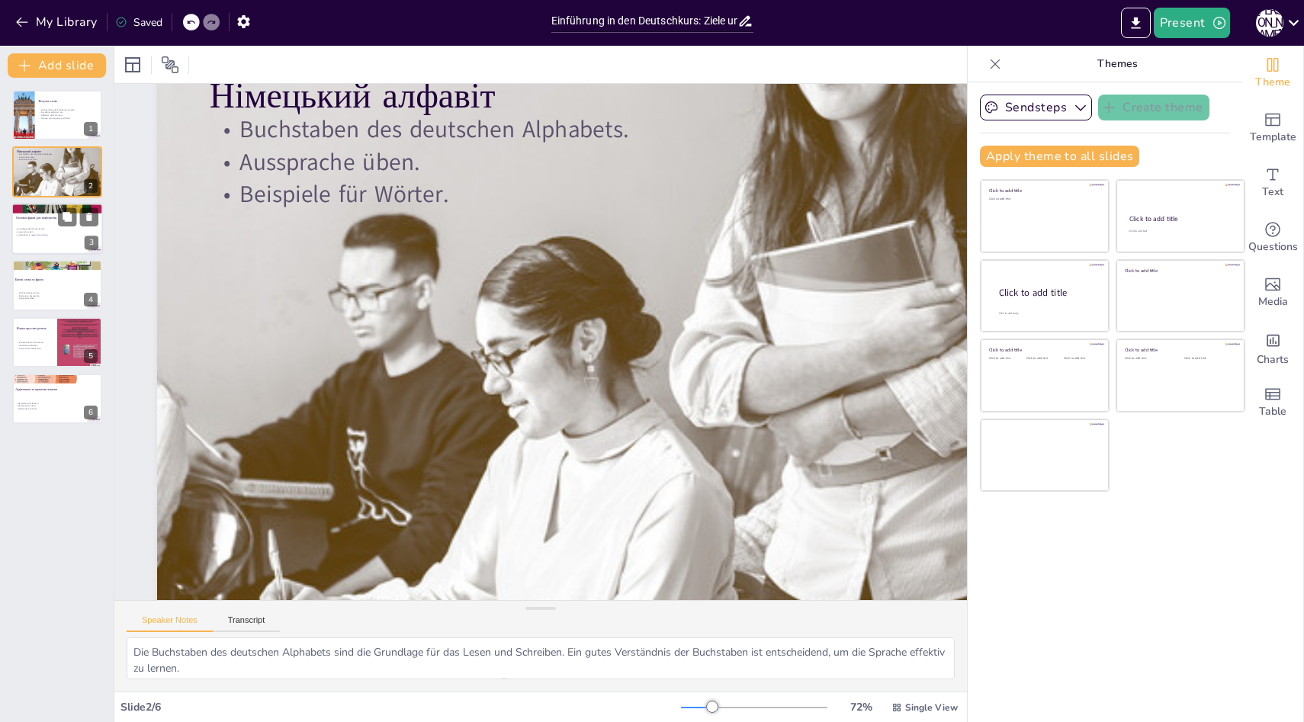
click at [42, 236] on div at bounding box center [56, 229] width 91 height 52
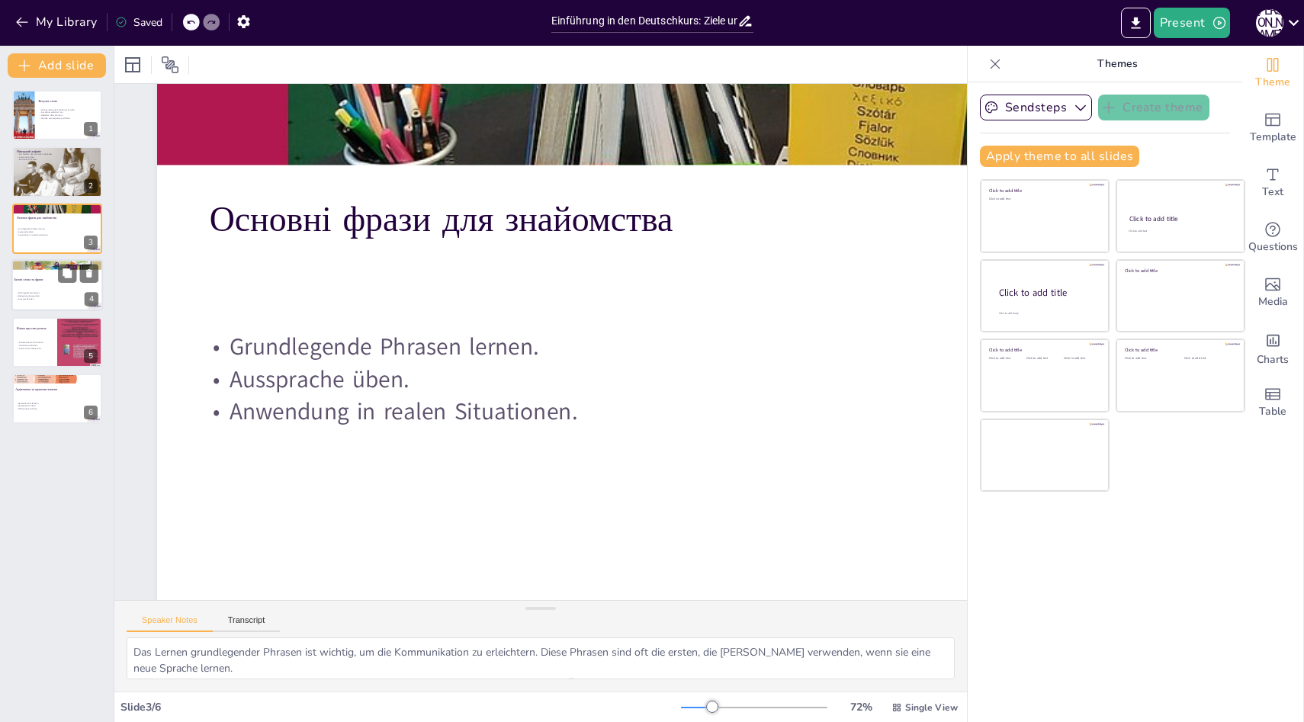
scroll to position [0, 0]
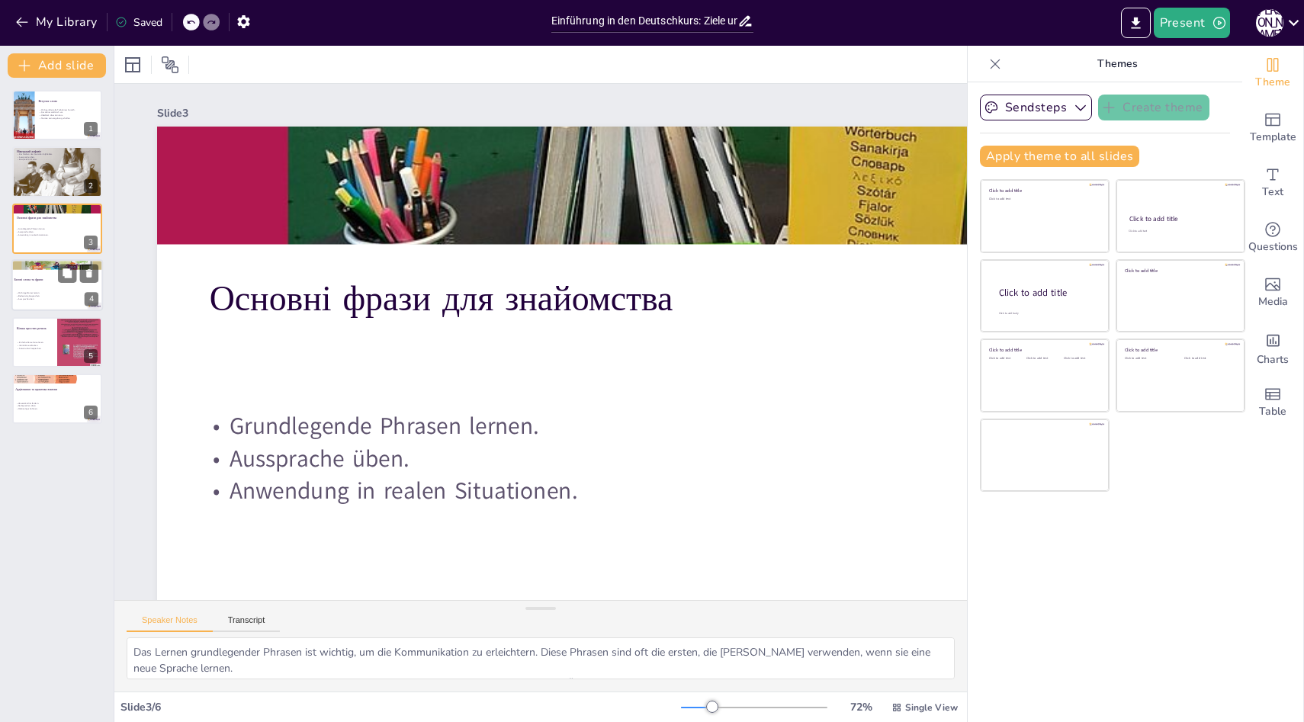
click at [42, 278] on p "Базові слова та фрази" at bounding box center [55, 280] width 82 height 5
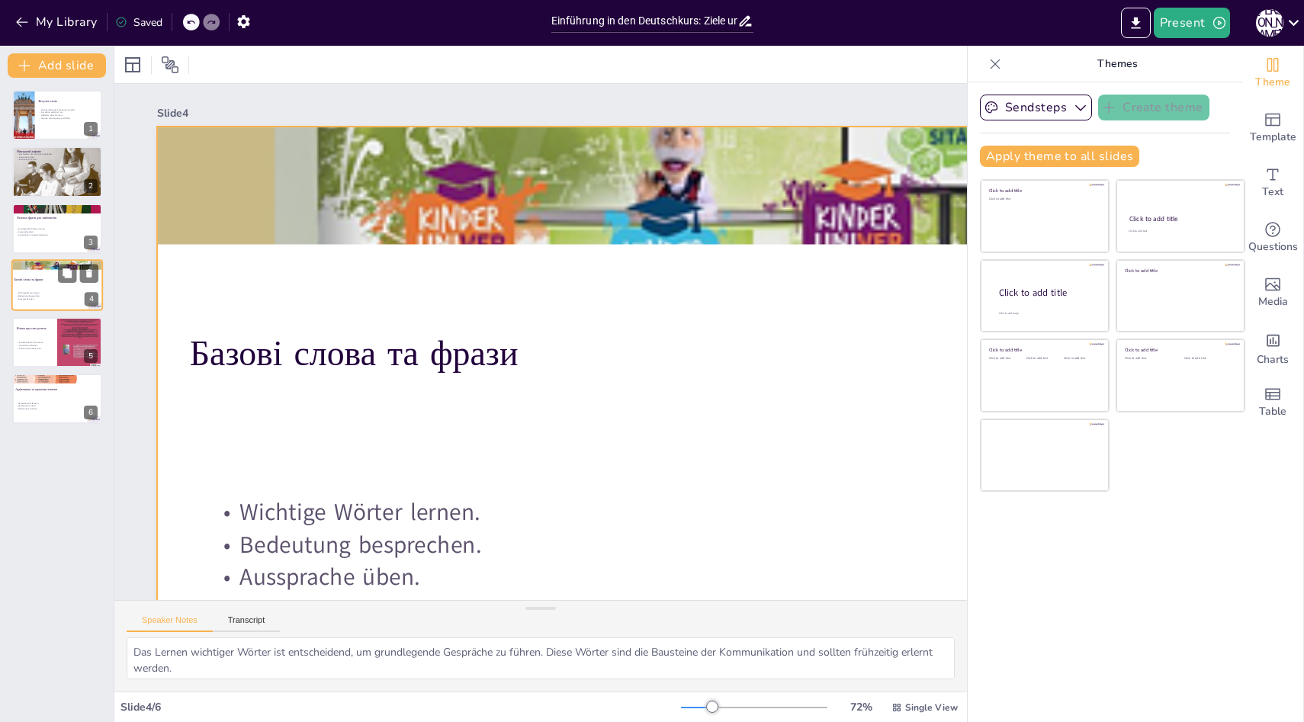
click at [42, 306] on div at bounding box center [56, 285] width 91 height 52
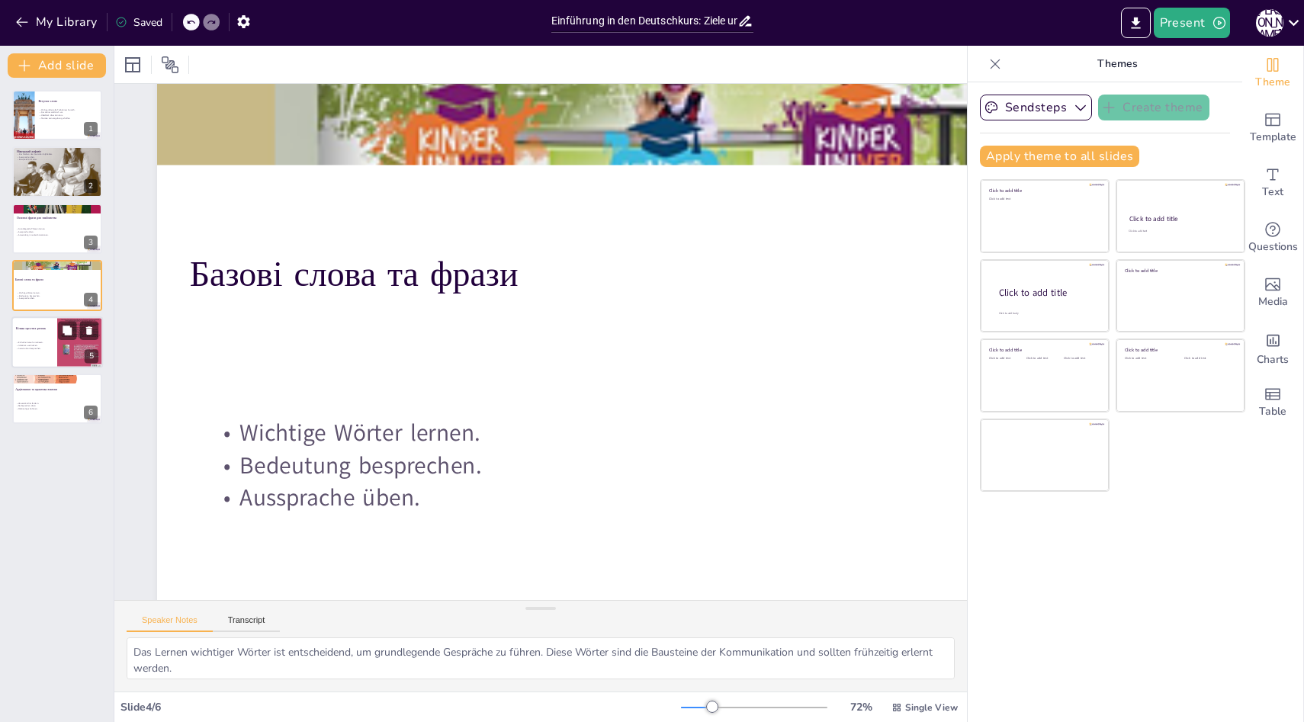
click at [42, 335] on div at bounding box center [56, 342] width 91 height 52
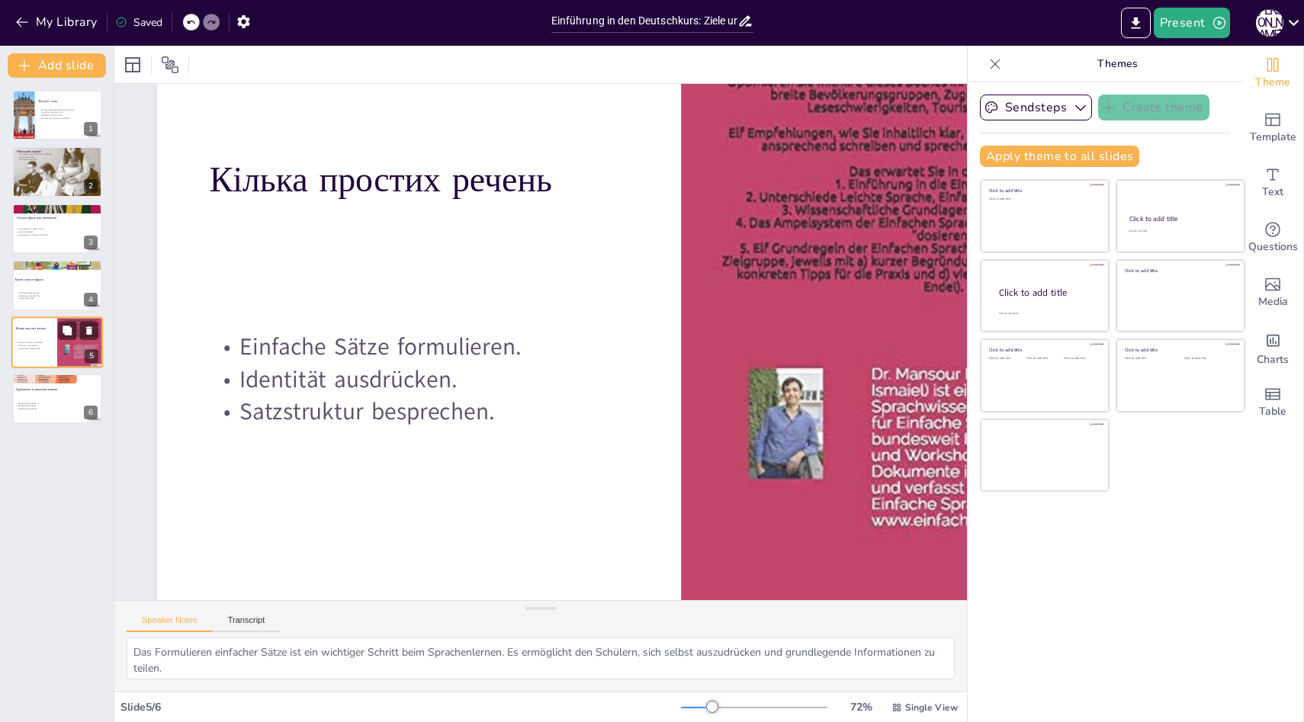
scroll to position [0, 0]
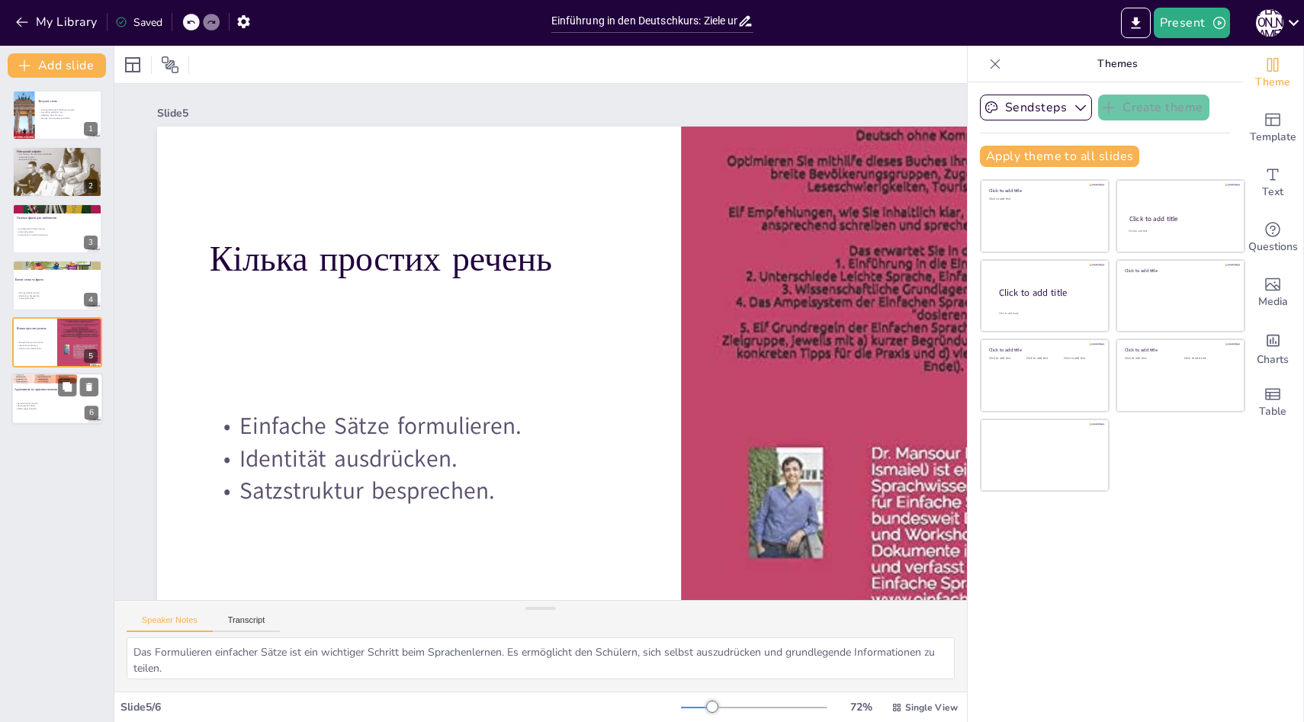
click at [14, 409] on p "Mehrmaliges Anhören." at bounding box center [55, 408] width 82 height 3
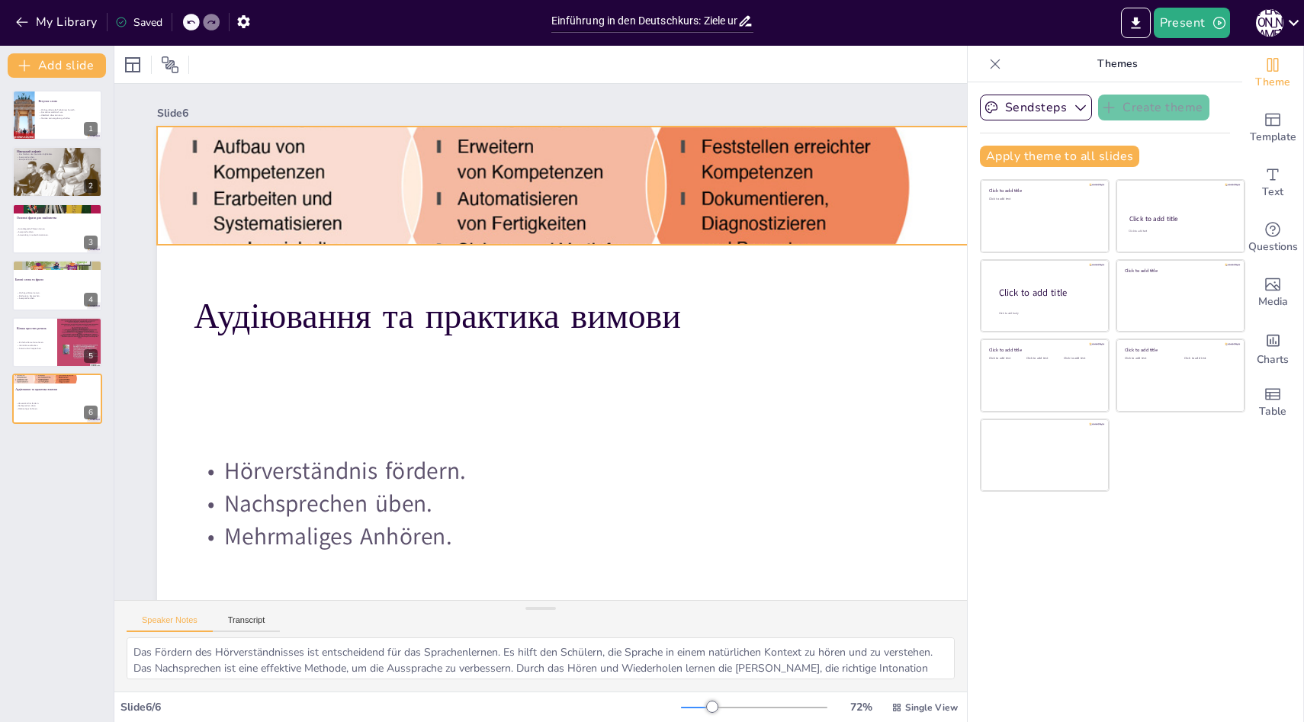
scroll to position [116, 0]
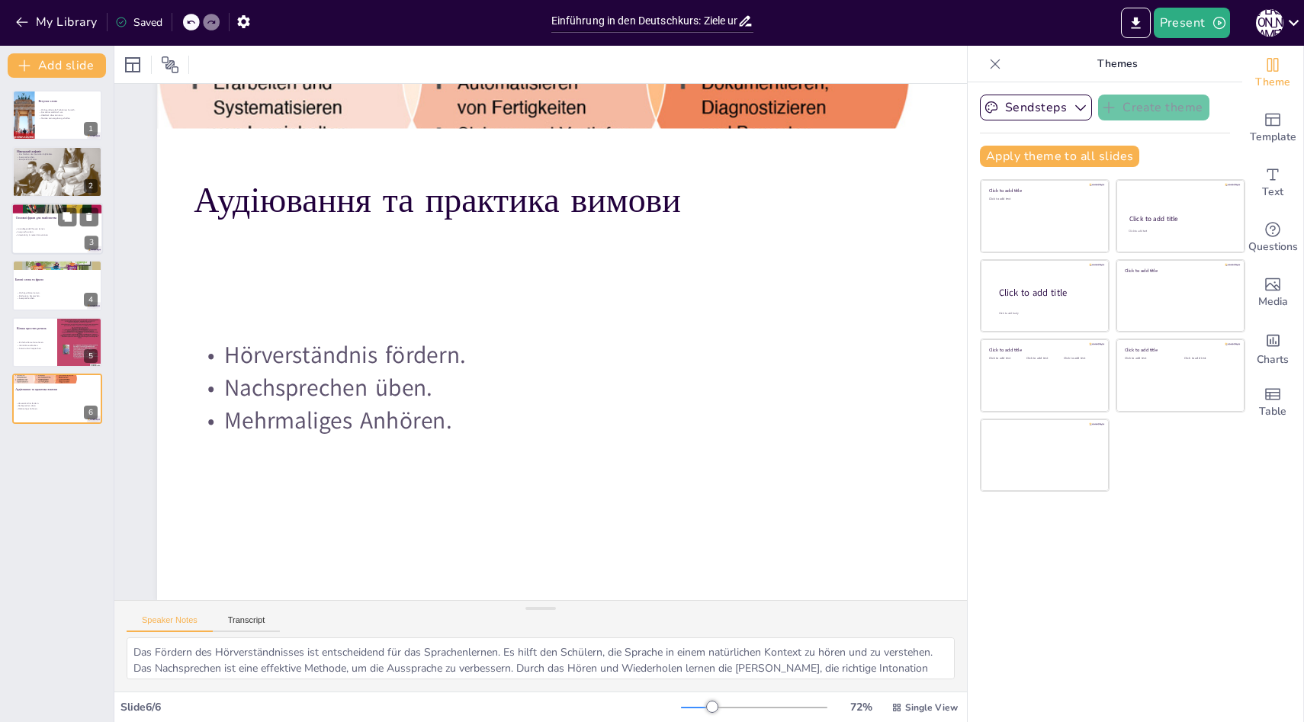
click at [67, 229] on p "Grundlegende Phrasen lernen." at bounding box center [56, 229] width 82 height 3
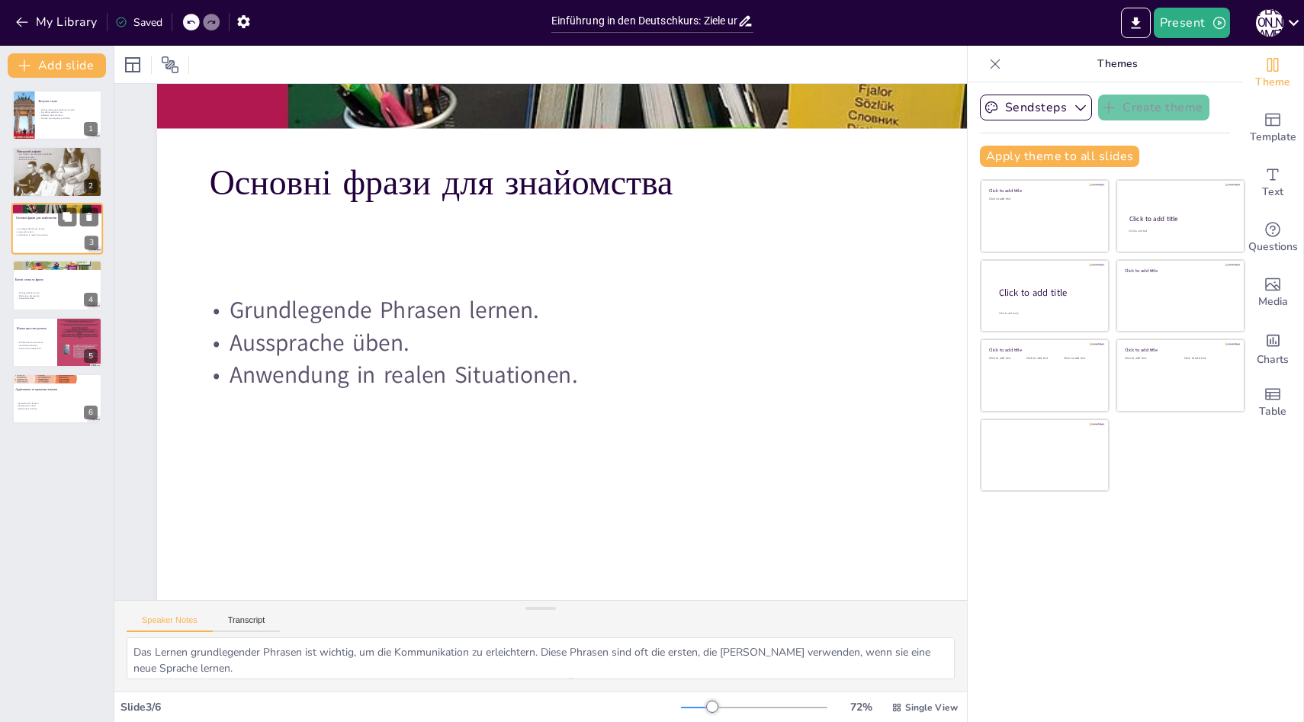
scroll to position [0, 0]
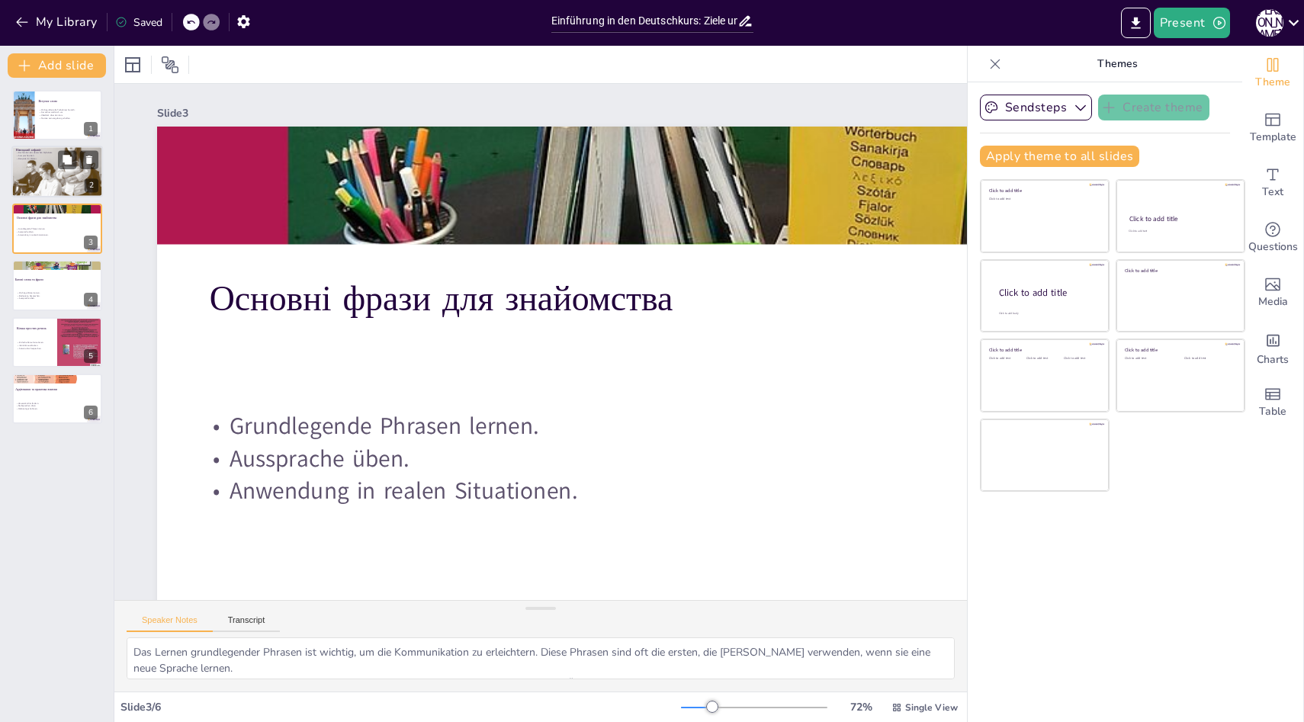
click at [11, 160] on div "Німецький алфавіт Buchstaben des deutschen Alphabets. Aussprache üben. Beispiel…" at bounding box center [56, 172] width 91 height 52
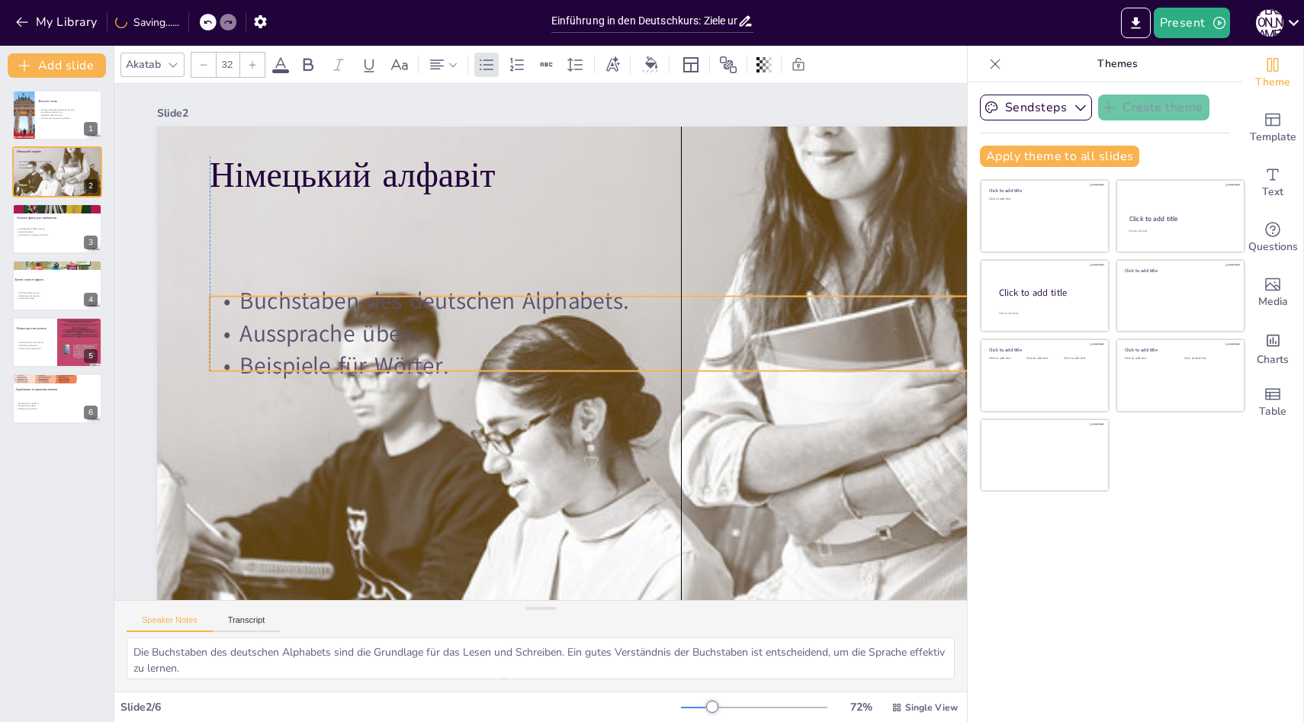
drag, startPoint x: 259, startPoint y: 238, endPoint x: 258, endPoint y: 330, distance: 92.3
click at [258, 330] on p "Aussprache üben." at bounding box center [681, 333] width 943 height 33
click at [61, 107] on button at bounding box center [67, 103] width 18 height 18
type textarea "Die Begrüßung ist ein wichtiger erster Schritt, um eine freundliche Atmosphäre …"
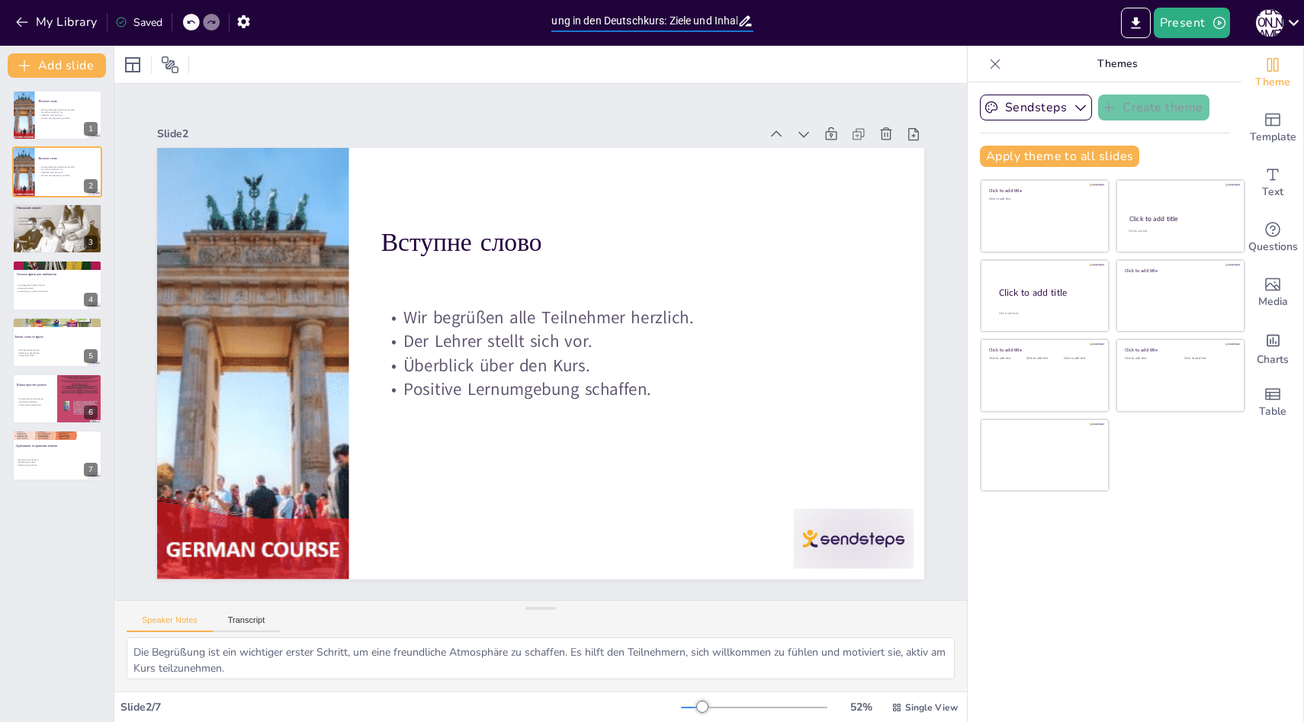
scroll to position [0, 47]
drag, startPoint x: 553, startPoint y: 21, endPoint x: 651, endPoint y: 21, distance: 97.6
click at [533, 21] on input "Einführung in den Deutschkurs: Ziele und Inhalte" at bounding box center [644, 21] width 186 height 22
click at [533, 127] on div "Slide 2" at bounding box center [458, 134] width 602 height 14
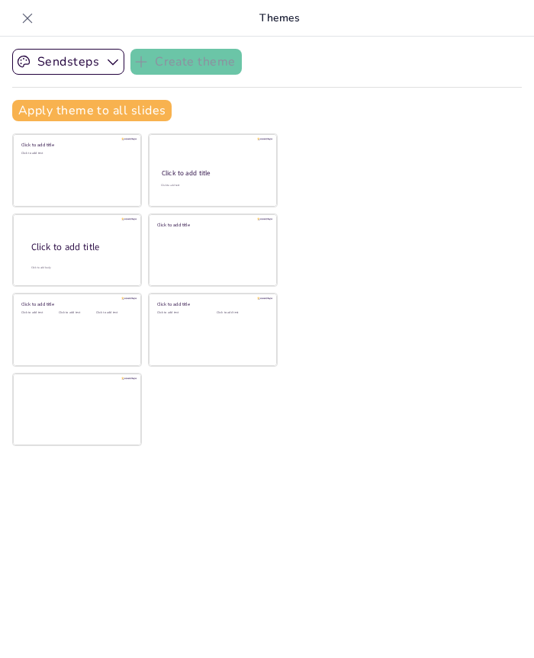
click at [261, 65] on div "Sendsteps Create theme" at bounding box center [266, 62] width 509 height 26
click at [263, 11] on p "Themes" at bounding box center [279, 18] width 479 height 37
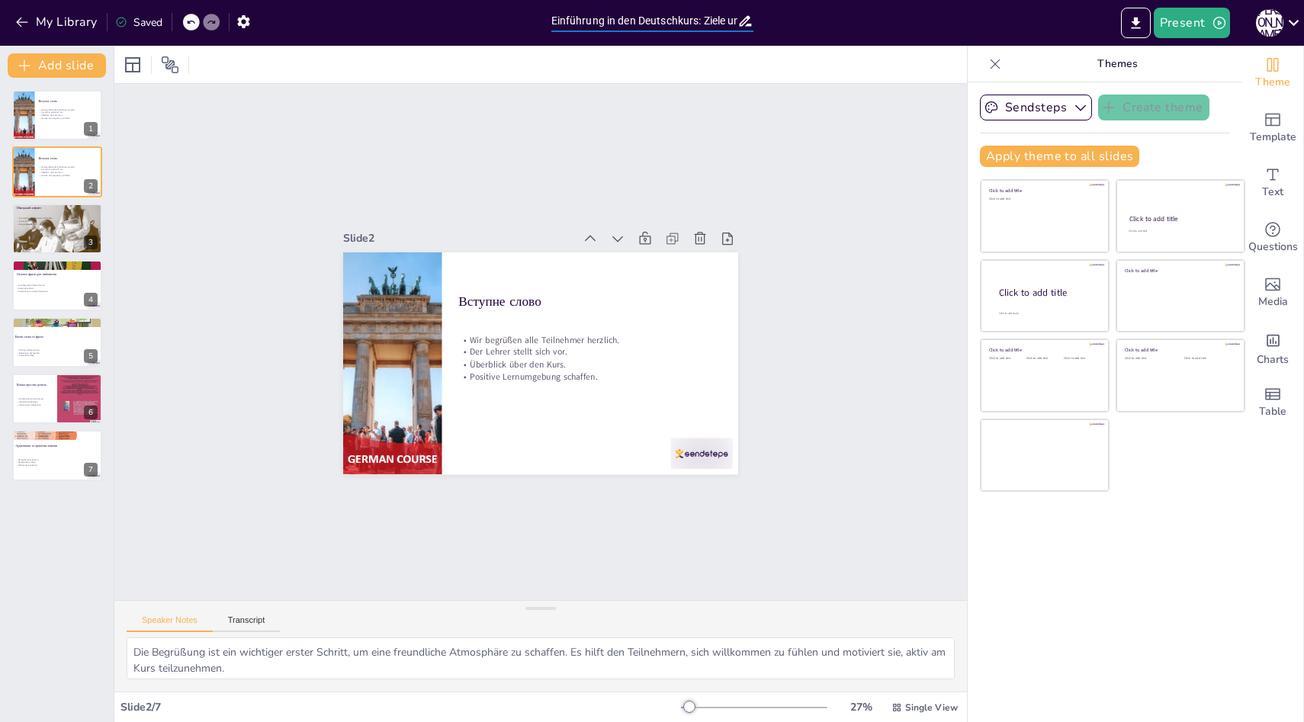
scroll to position [0, 47]
drag, startPoint x: 707, startPoint y: 18, endPoint x: 775, endPoint y: 17, distance: 68.6
click at [533, 18] on div "My Library Saved Einführung in den Deutschkurs: Ziele und Inhalte Present Н К" at bounding box center [652, 23] width 1304 height 46
click at [533, 135] on div "Slide 1 Вступне слово Wir begrüßen alle Teilnehmer herzlich. Der Lehrer stellt …" at bounding box center [540, 342] width 852 height 516
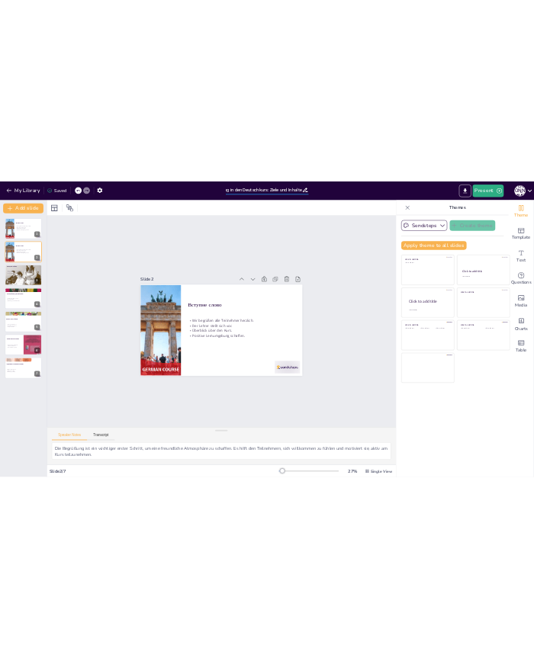
scroll to position [0, 0]
